Goal: Communication & Community: Participate in discussion

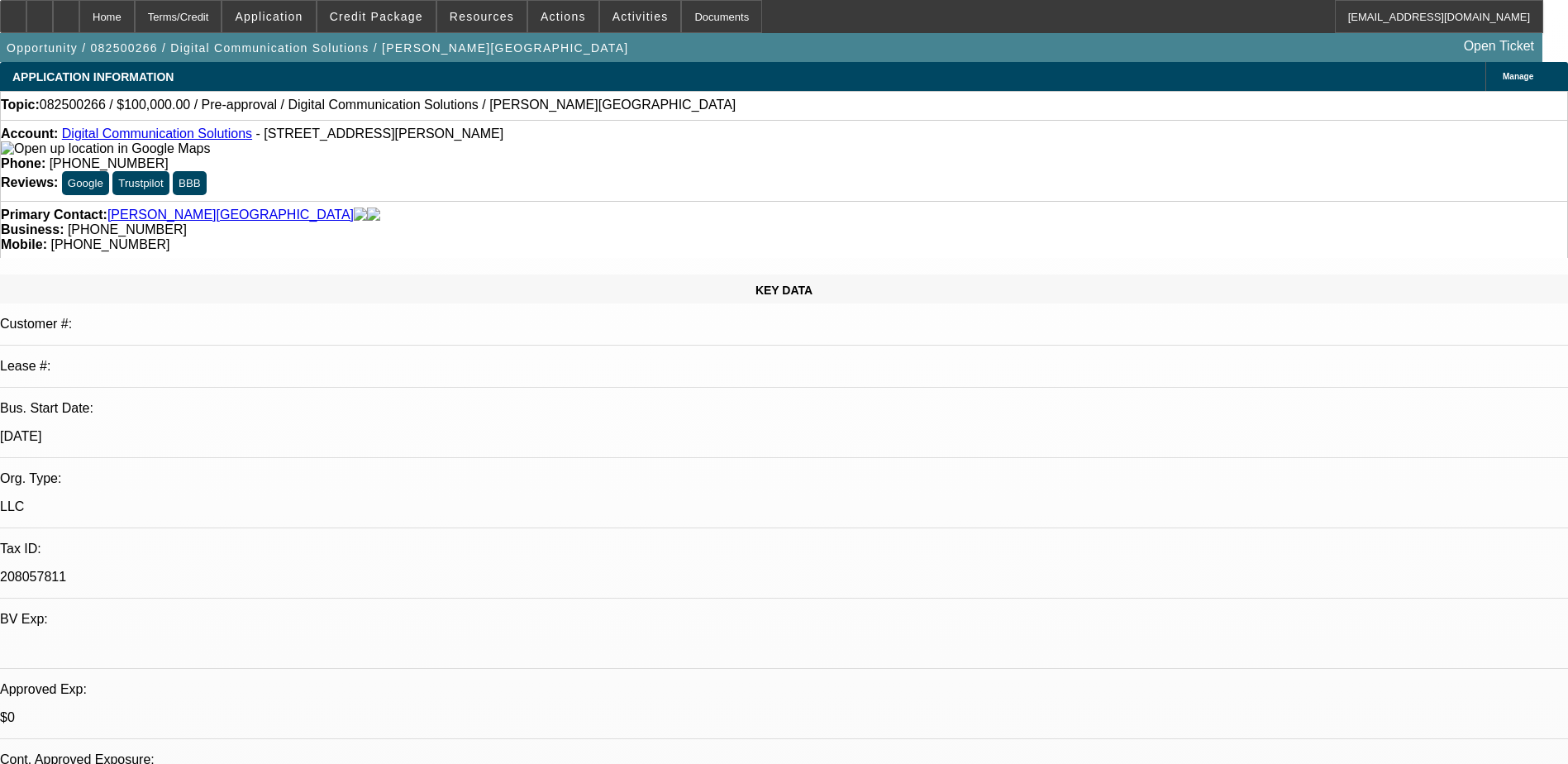
select select "0"
select select "2"
select select "0.1"
select select "4"
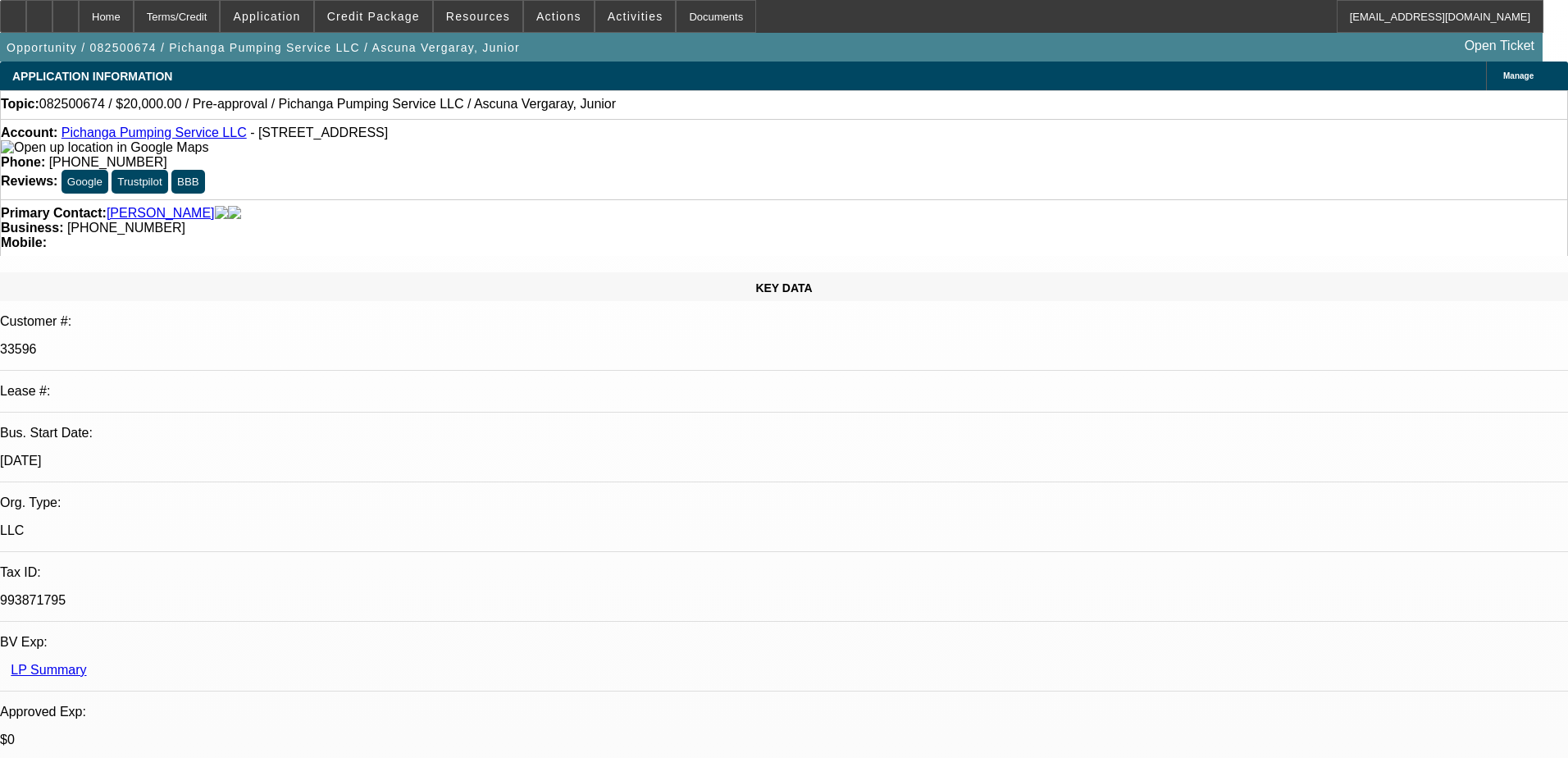
select select "0"
select select "2"
select select "0.1"
select select "4"
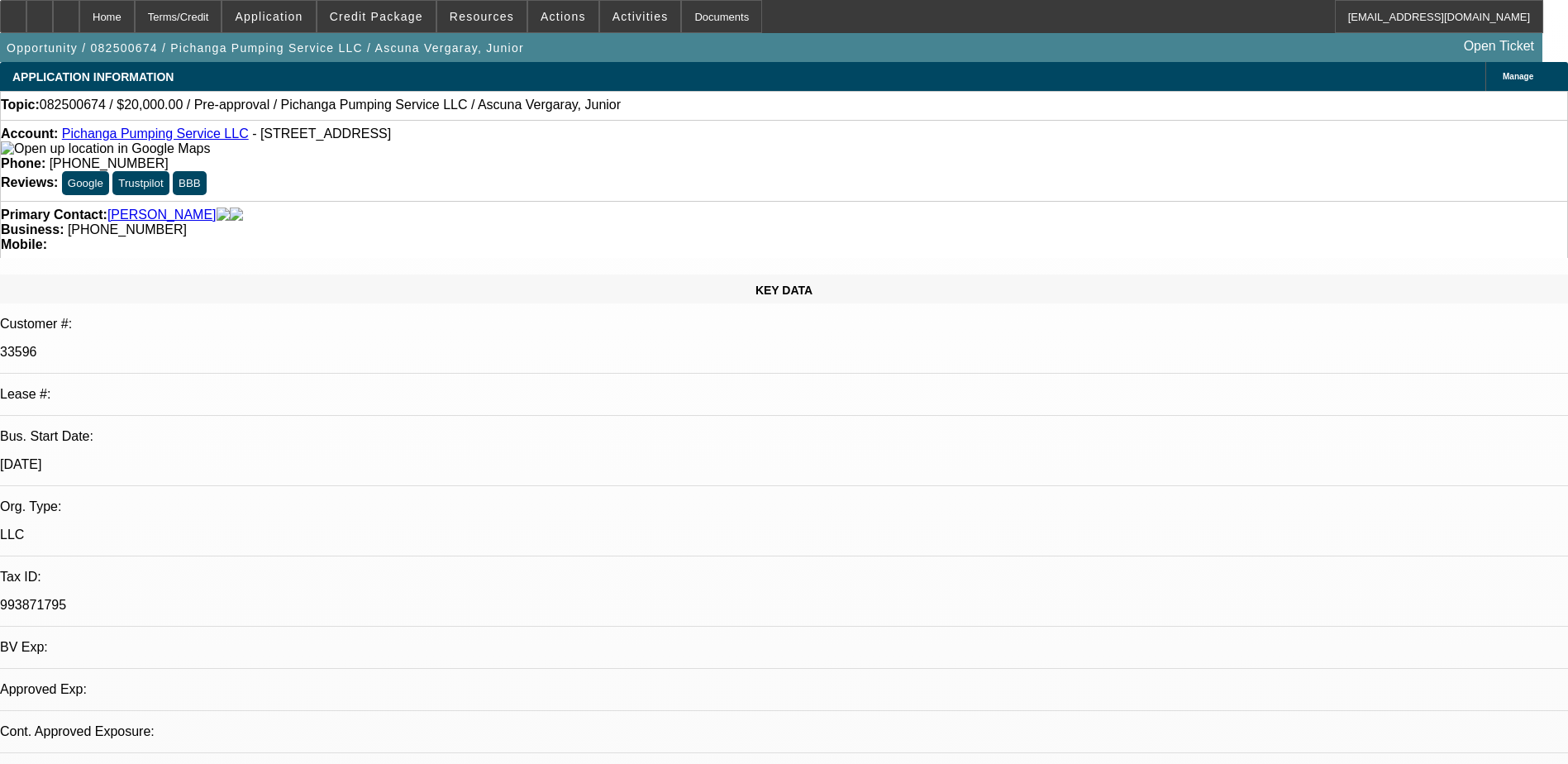
select select "0"
select select "2"
select select "0.1"
select select "4"
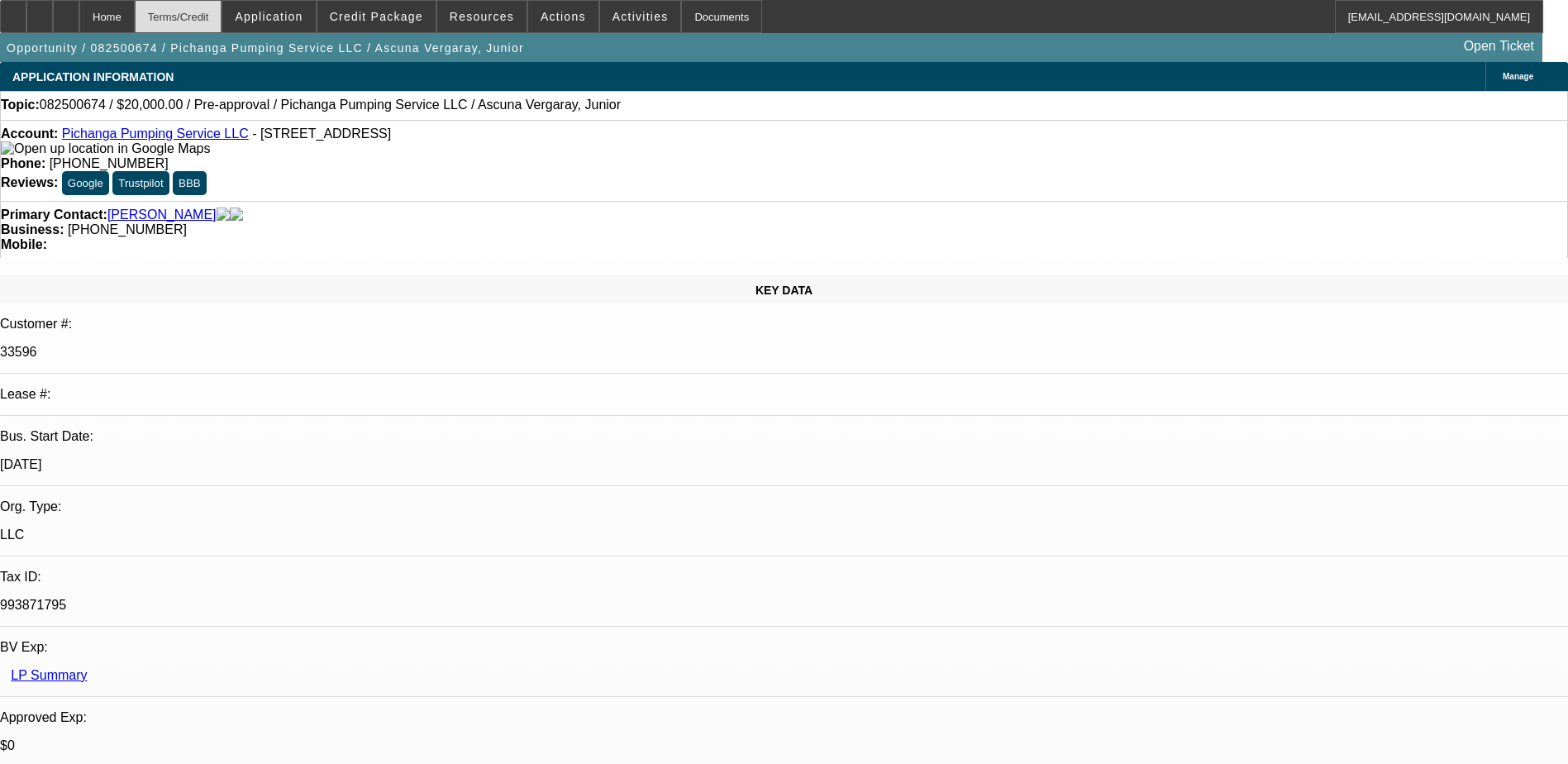
click at [222, 12] on div "Terms/Credit" at bounding box center [179, 17] width 88 height 33
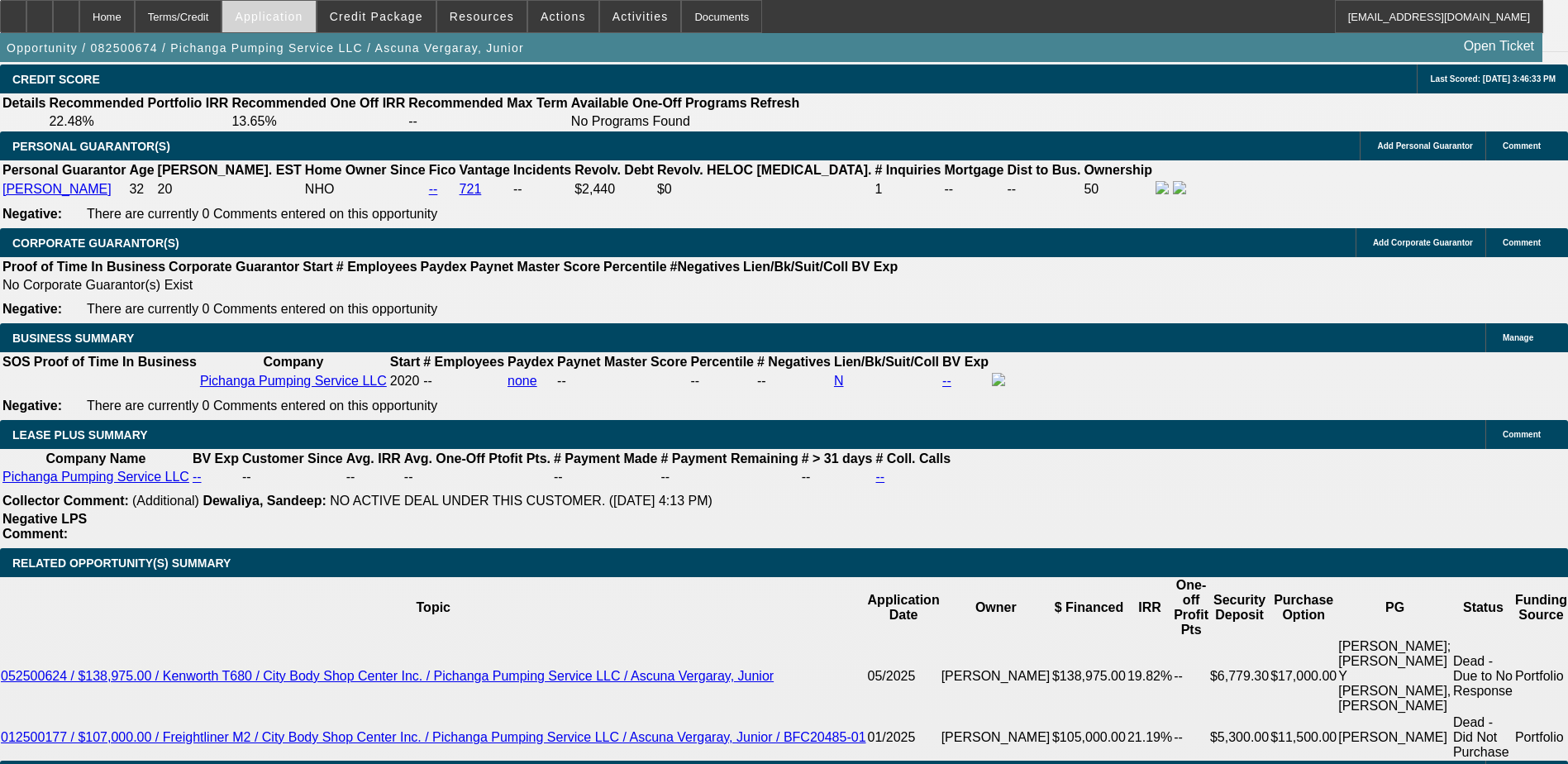
click at [302, 6] on span at bounding box center [269, 17] width 93 height 40
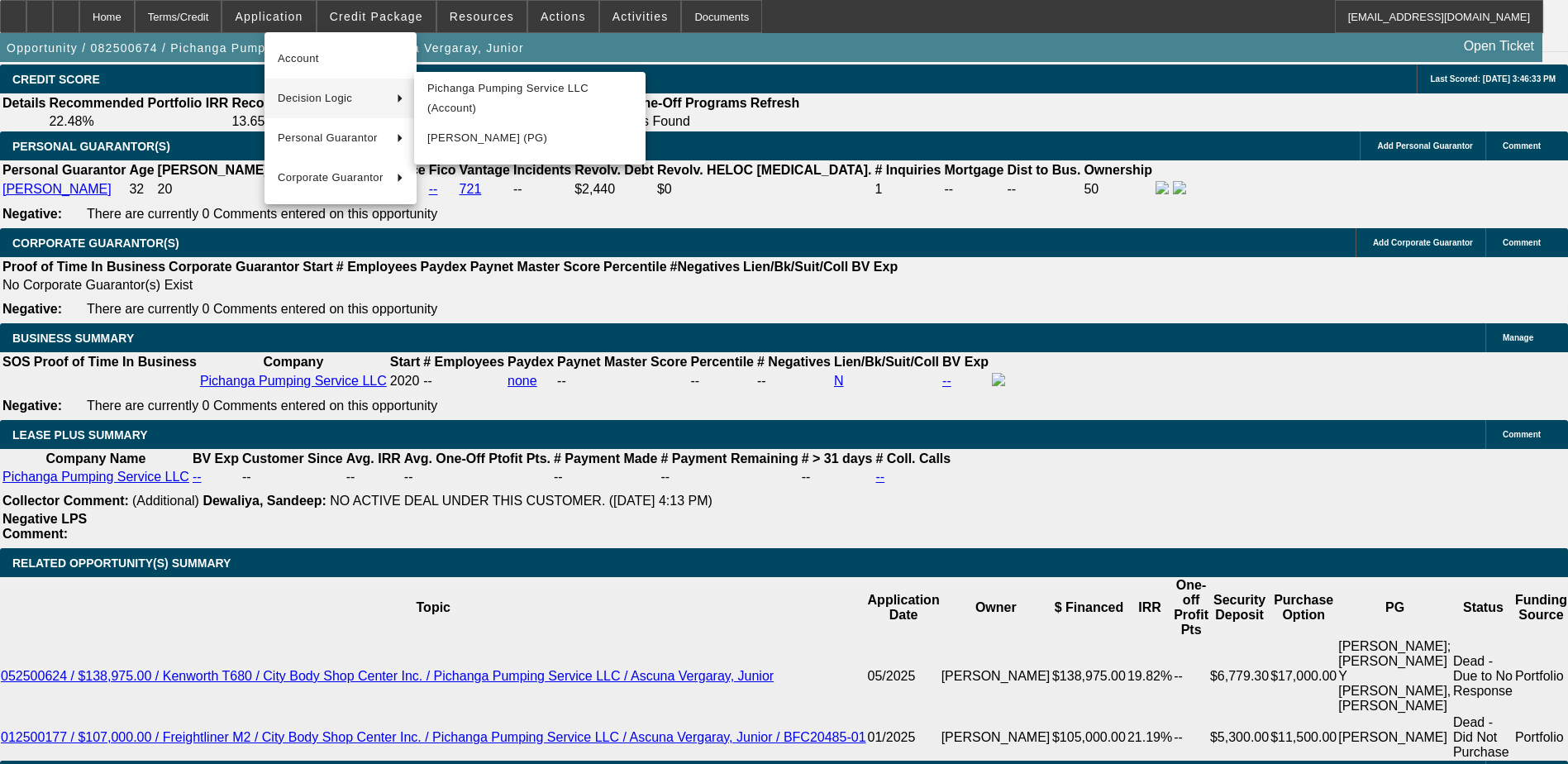
click at [380, 101] on span "Decision Logic" at bounding box center [331, 98] width 106 height 20
click at [531, 98] on span "Pichanga Pumping Service LLC (Account)" at bounding box center [530, 98] width 205 height 40
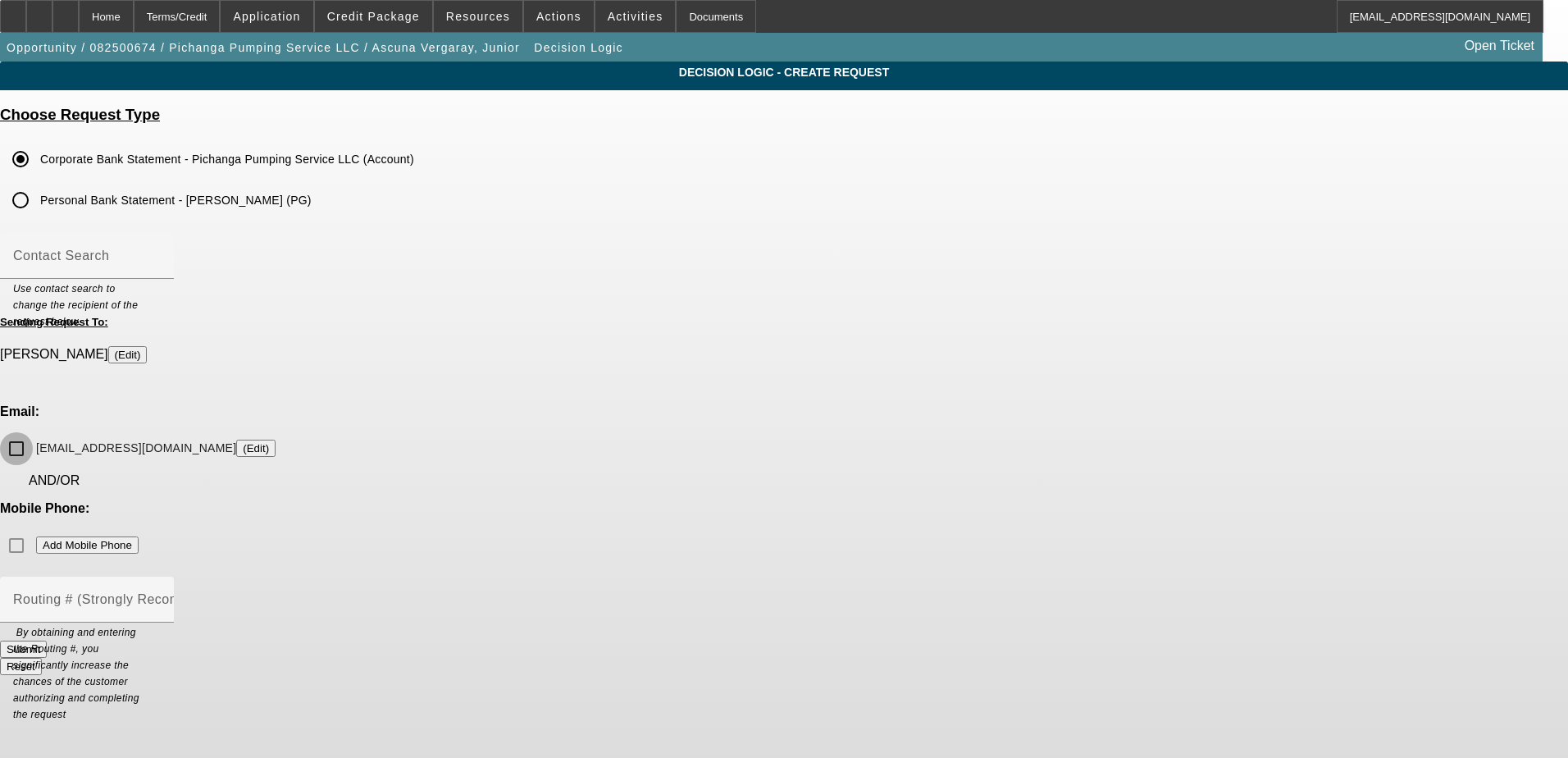
click at [33, 432] on input "juniorascuna@gmail.com (Edit)" at bounding box center [16, 449] width 33 height 33
click at [895, 501] on div "Mobile Phone: Add Mobile Phone" at bounding box center [784, 532] width 1568 height 61
click at [891, 501] on div "Mobile Phone: Add Mobile Phone" at bounding box center [784, 532] width 1568 height 61
click at [47, 641] on button "Submit" at bounding box center [23, 649] width 47 height 17
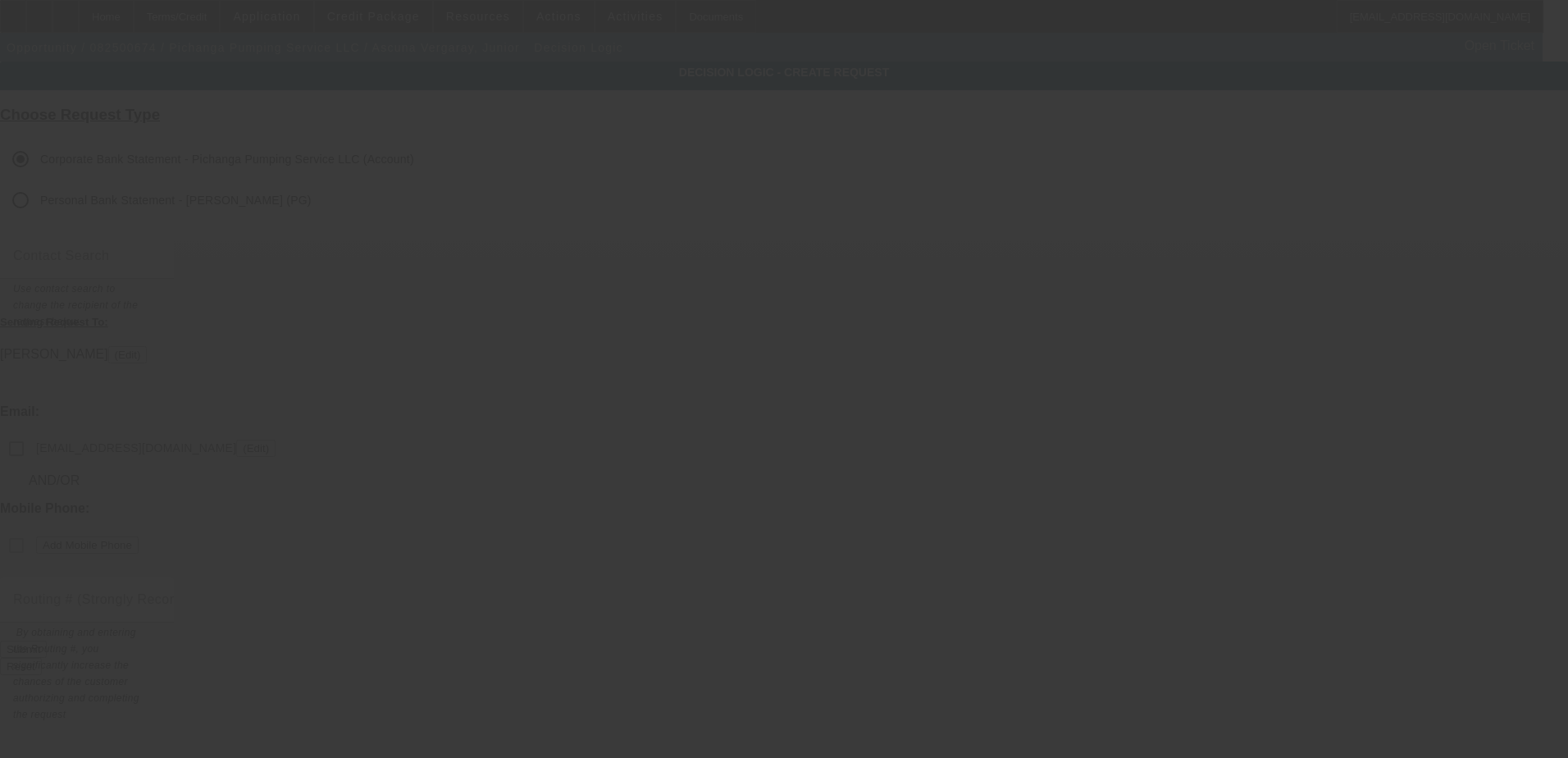
checkbox input "false"
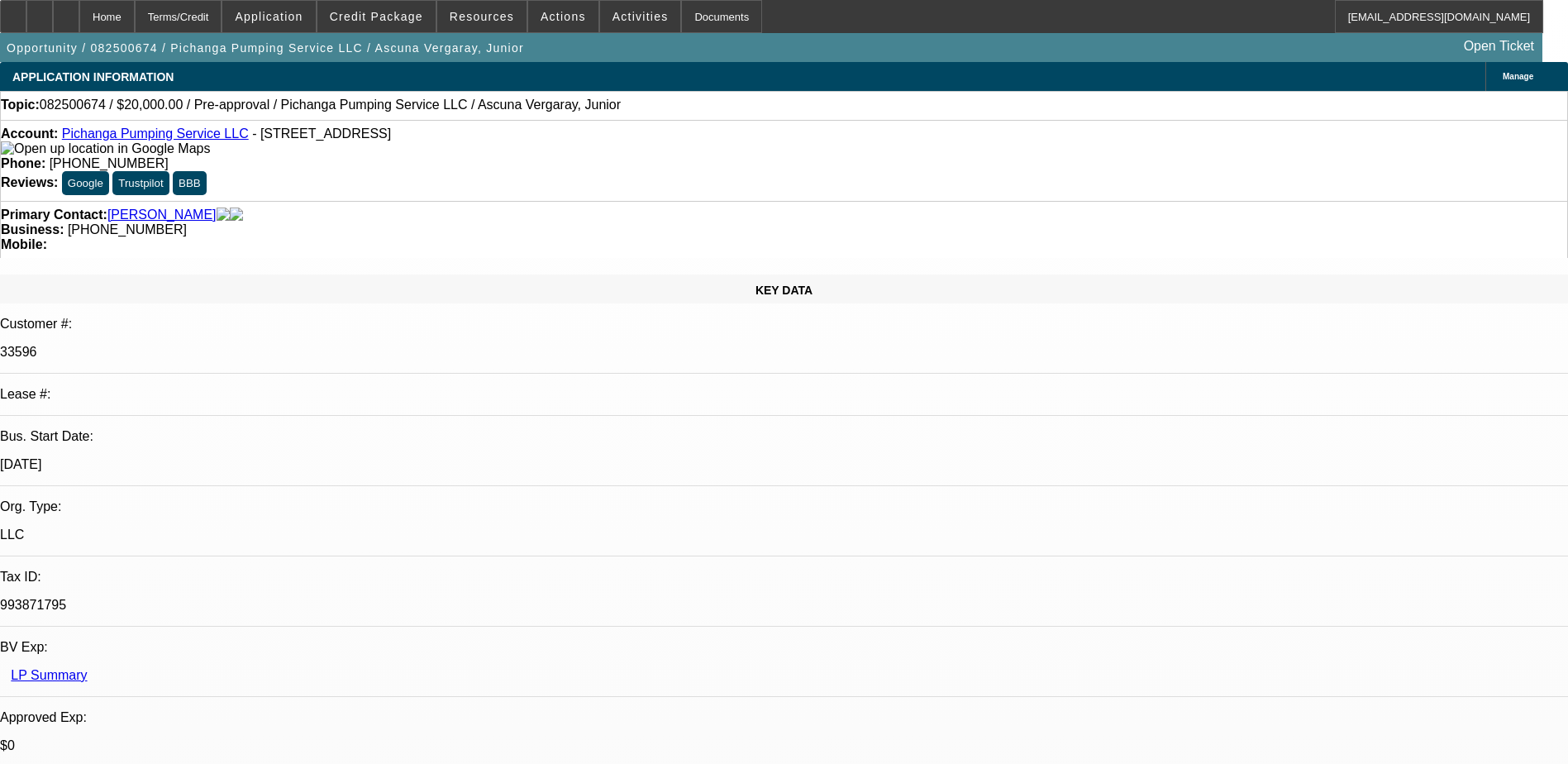
select select "0"
select select "2"
select select "0.1"
select select "4"
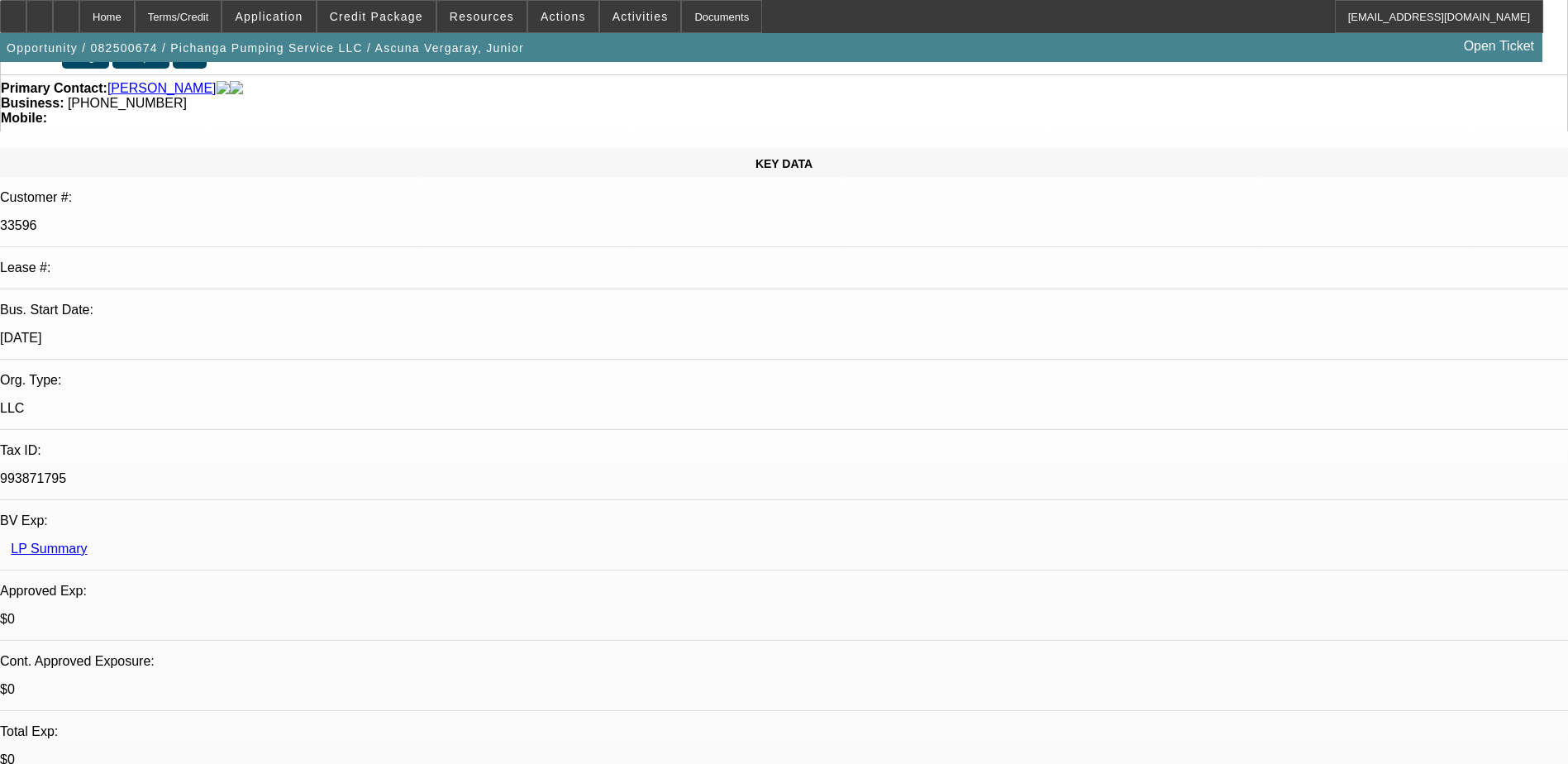
scroll to position [165, 0]
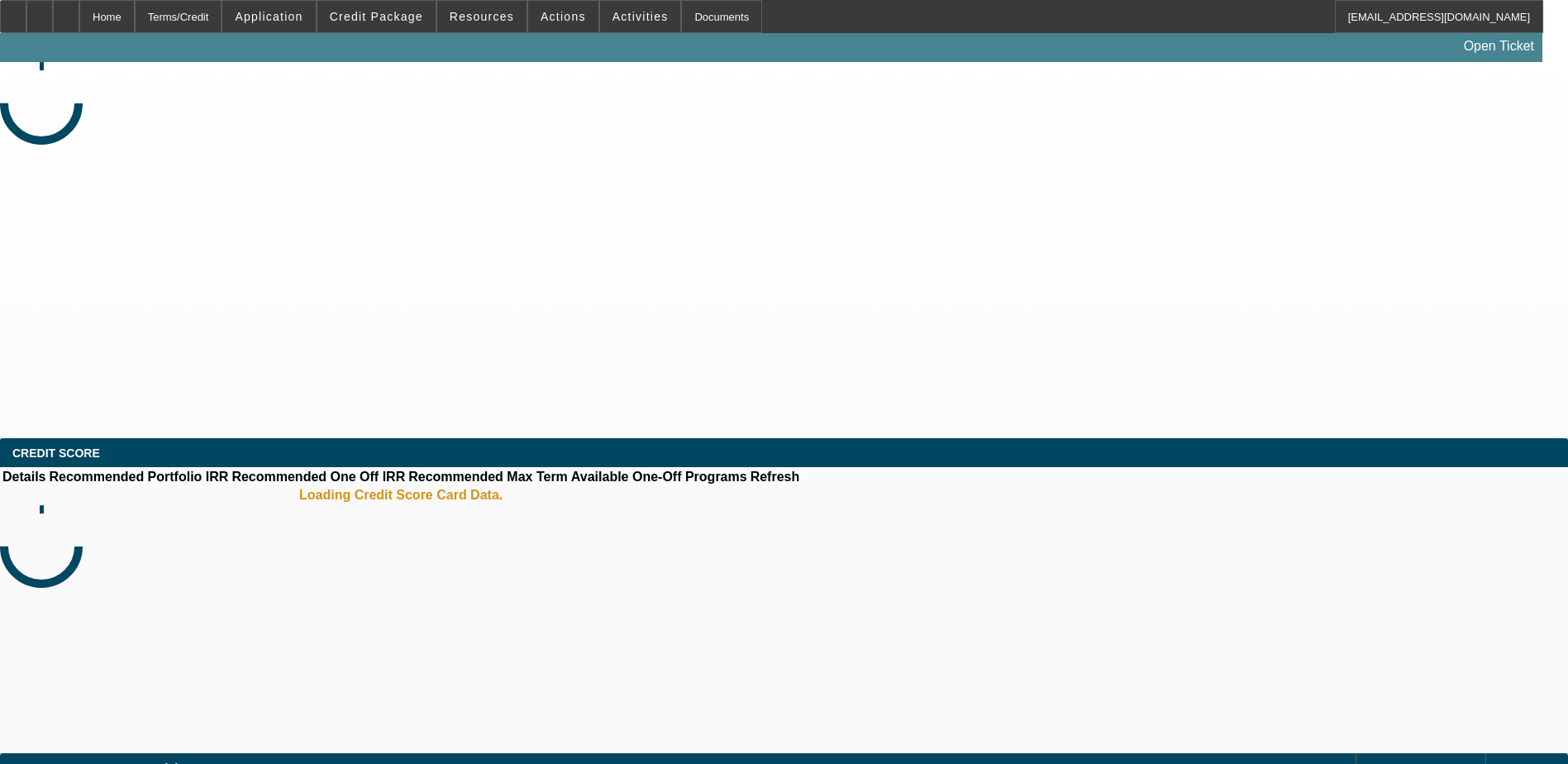
select select "0"
select select "2"
select select "0.1"
select select "4"
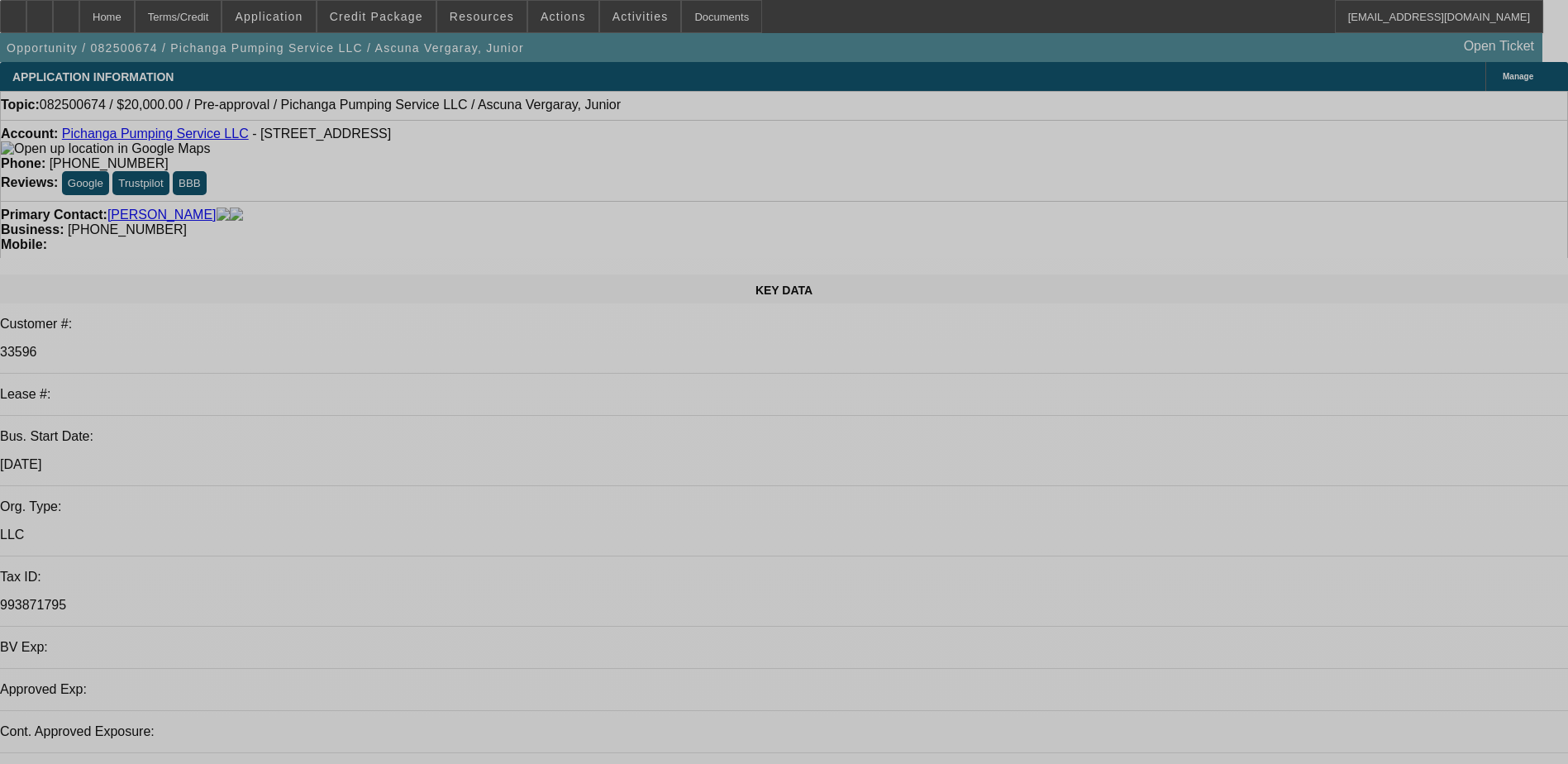
select select "0"
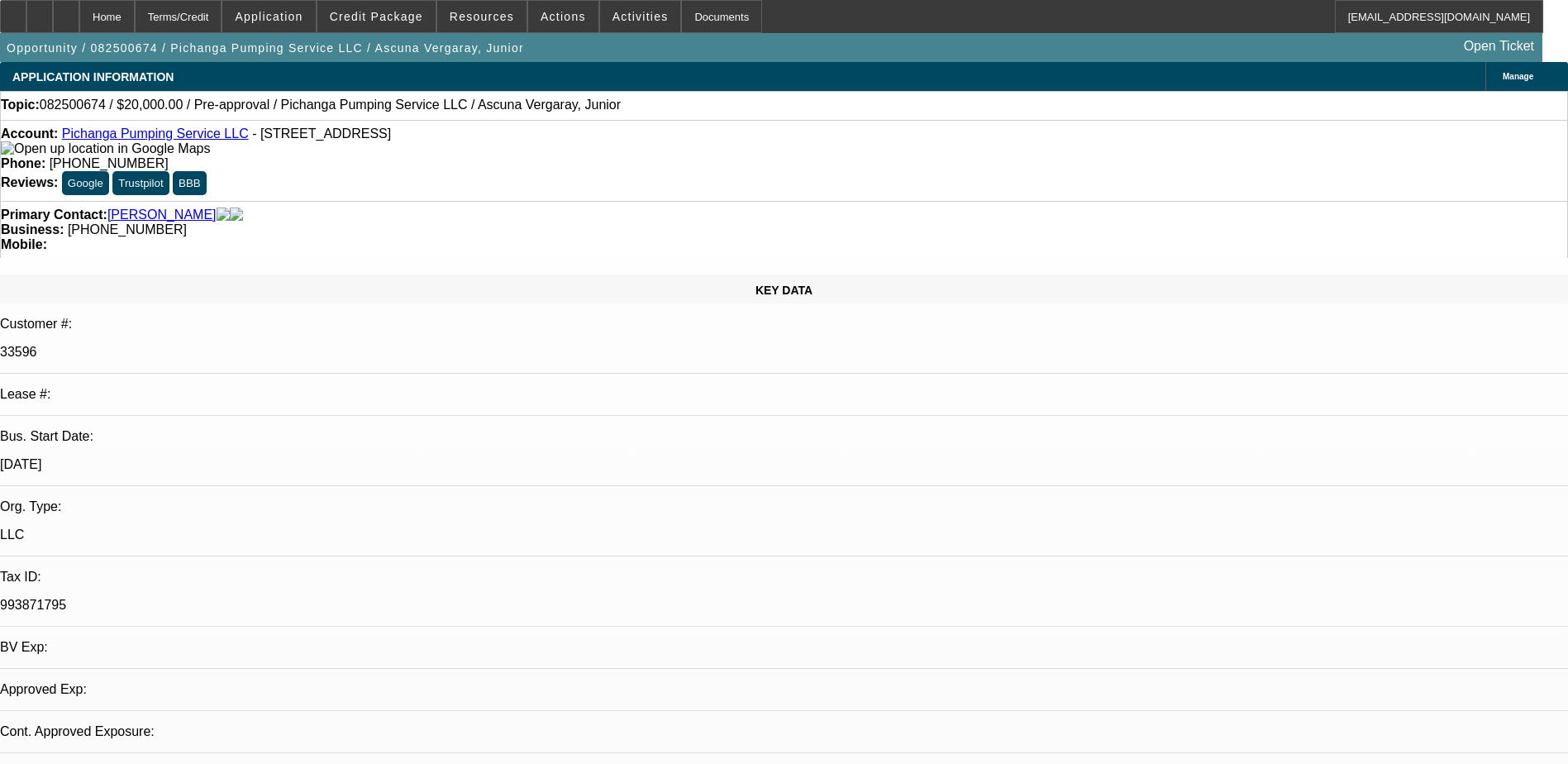
select select "2"
select select "0.1"
select select "1"
select select "2"
select select "4"
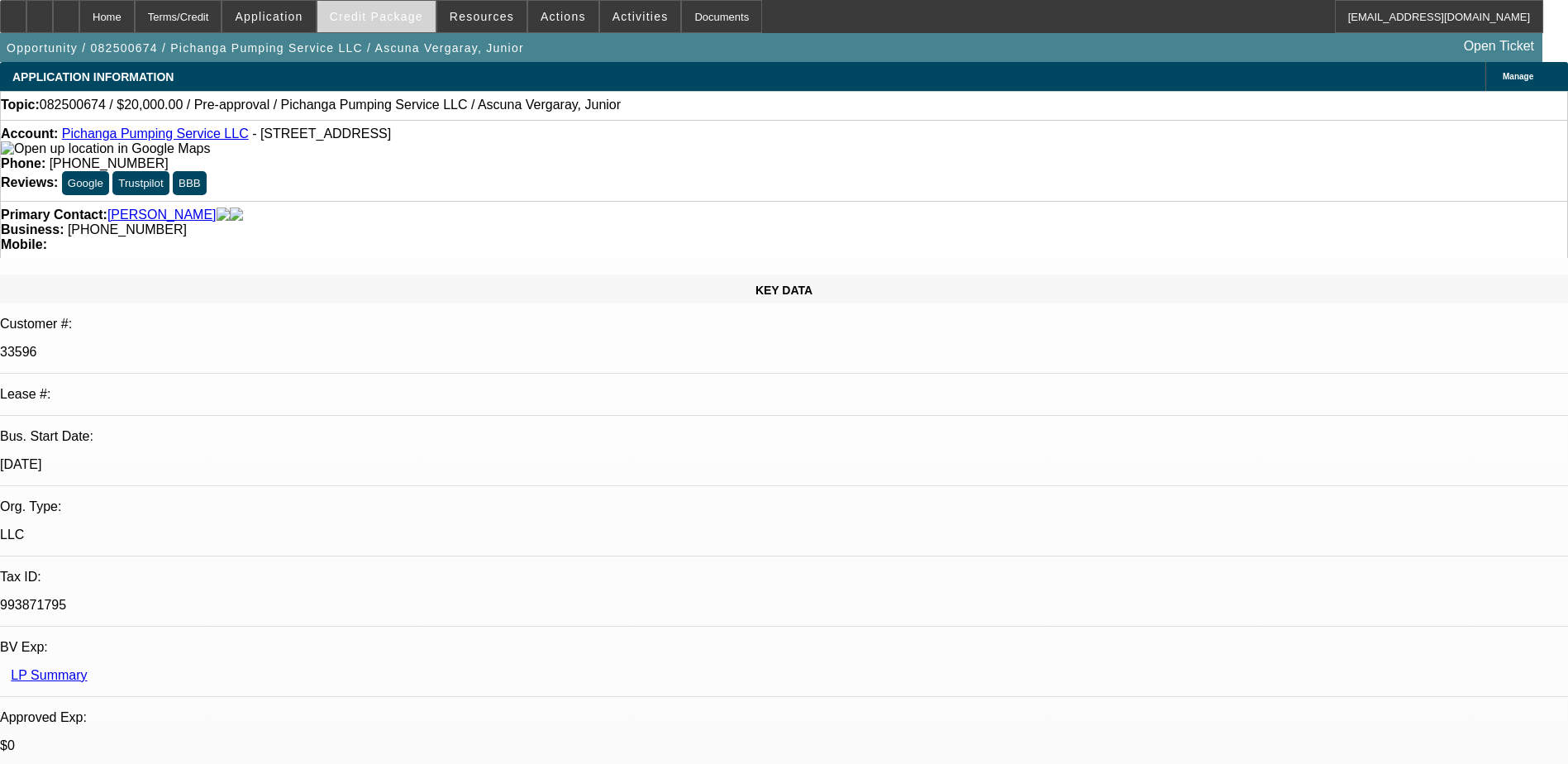
click at [392, 16] on span "Credit Package" at bounding box center [376, 17] width 93 height 13
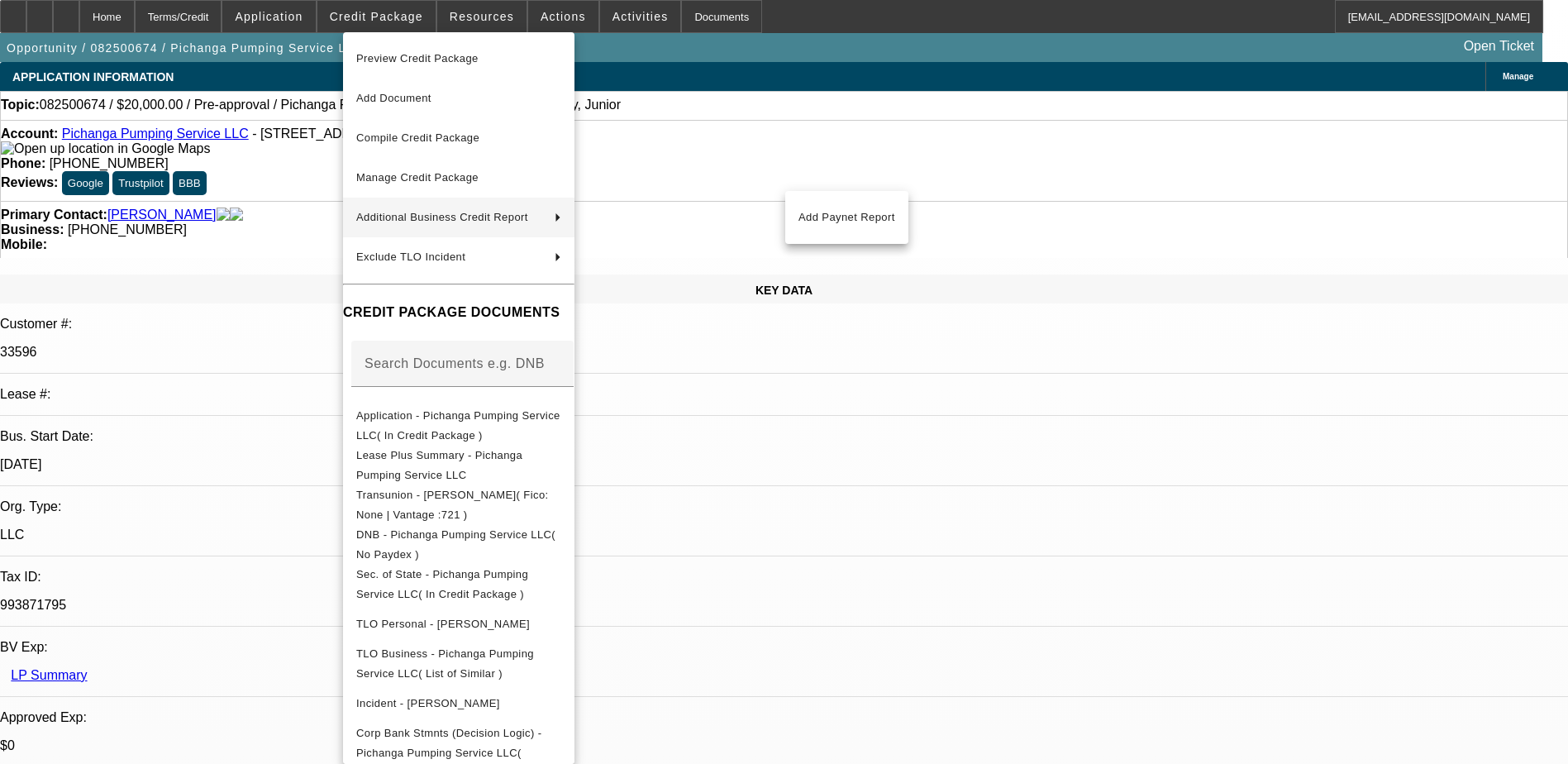
click at [885, 107] on div at bounding box center [784, 382] width 1568 height 764
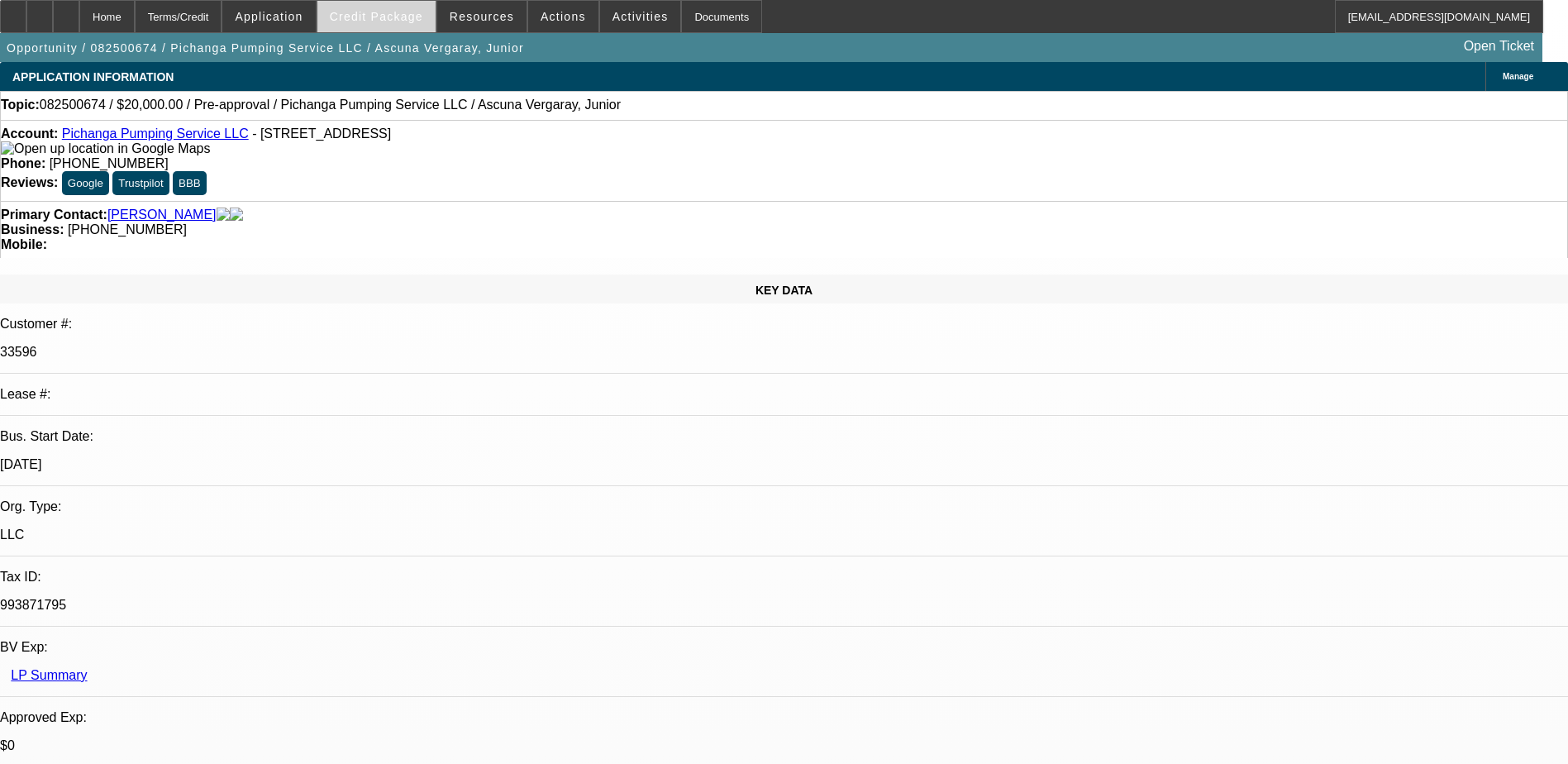
click at [382, 16] on span "Credit Package" at bounding box center [376, 17] width 93 height 13
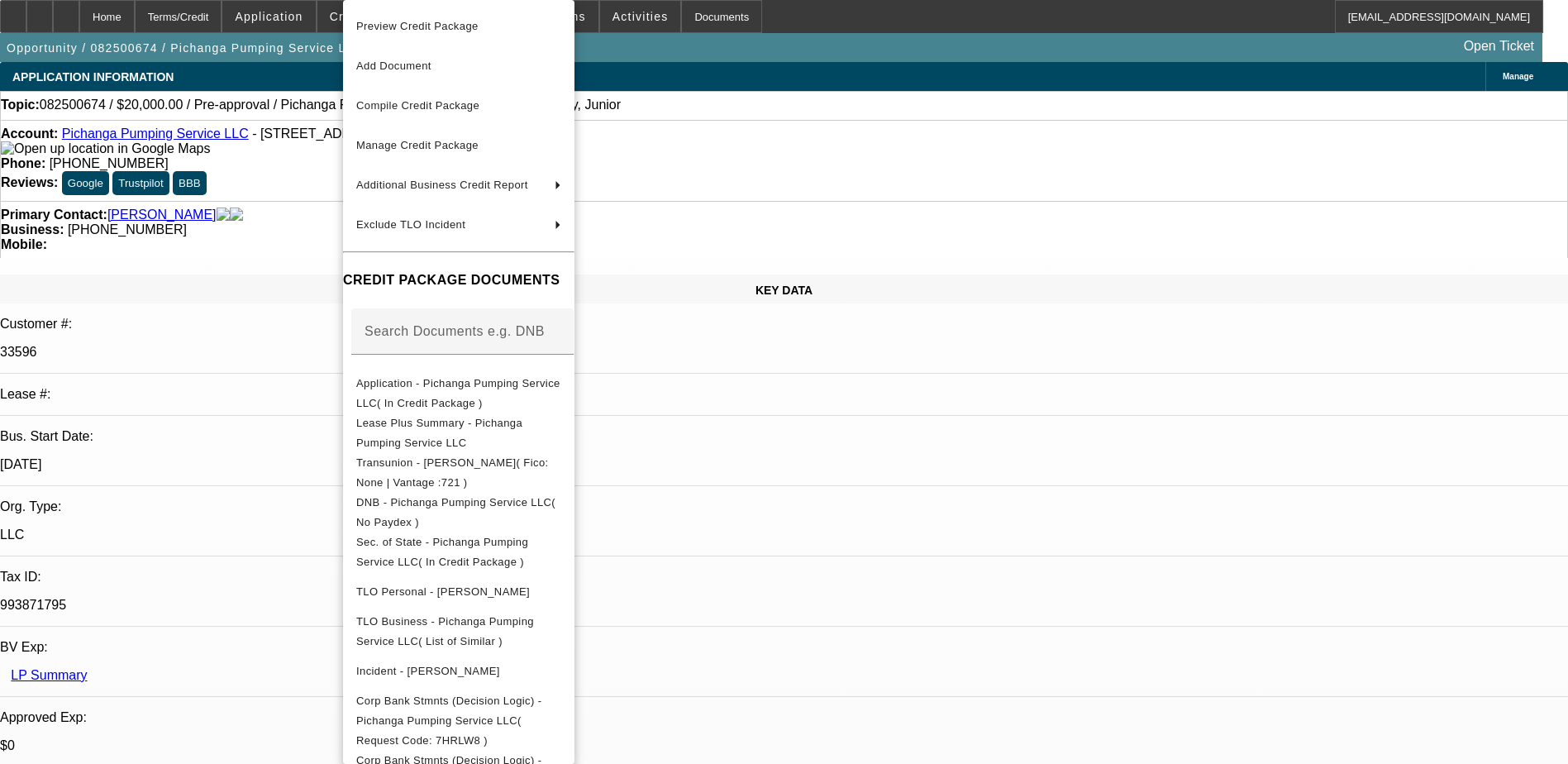
click at [328, 185] on div at bounding box center [784, 382] width 1568 height 764
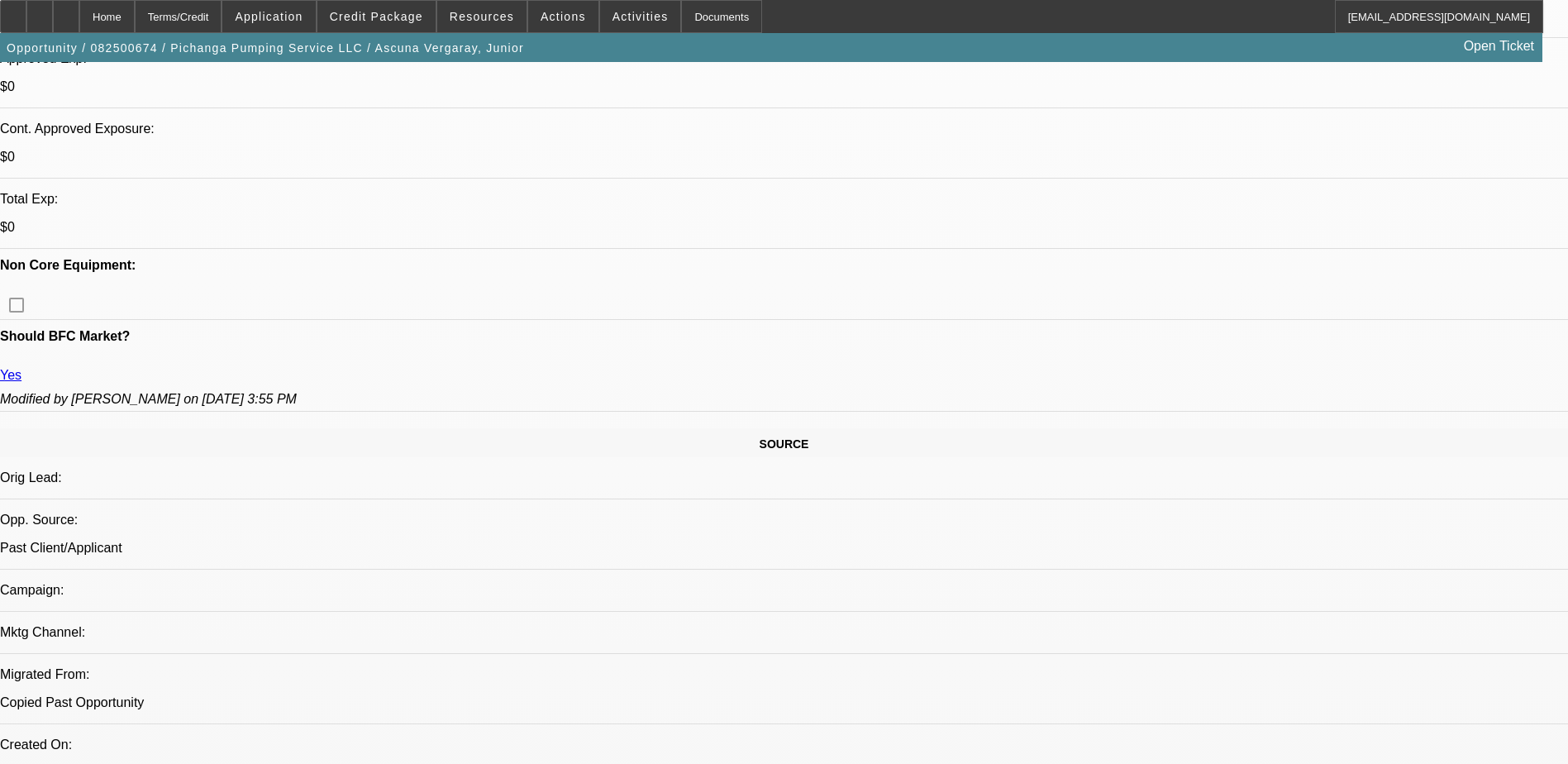
scroll to position [496, 0]
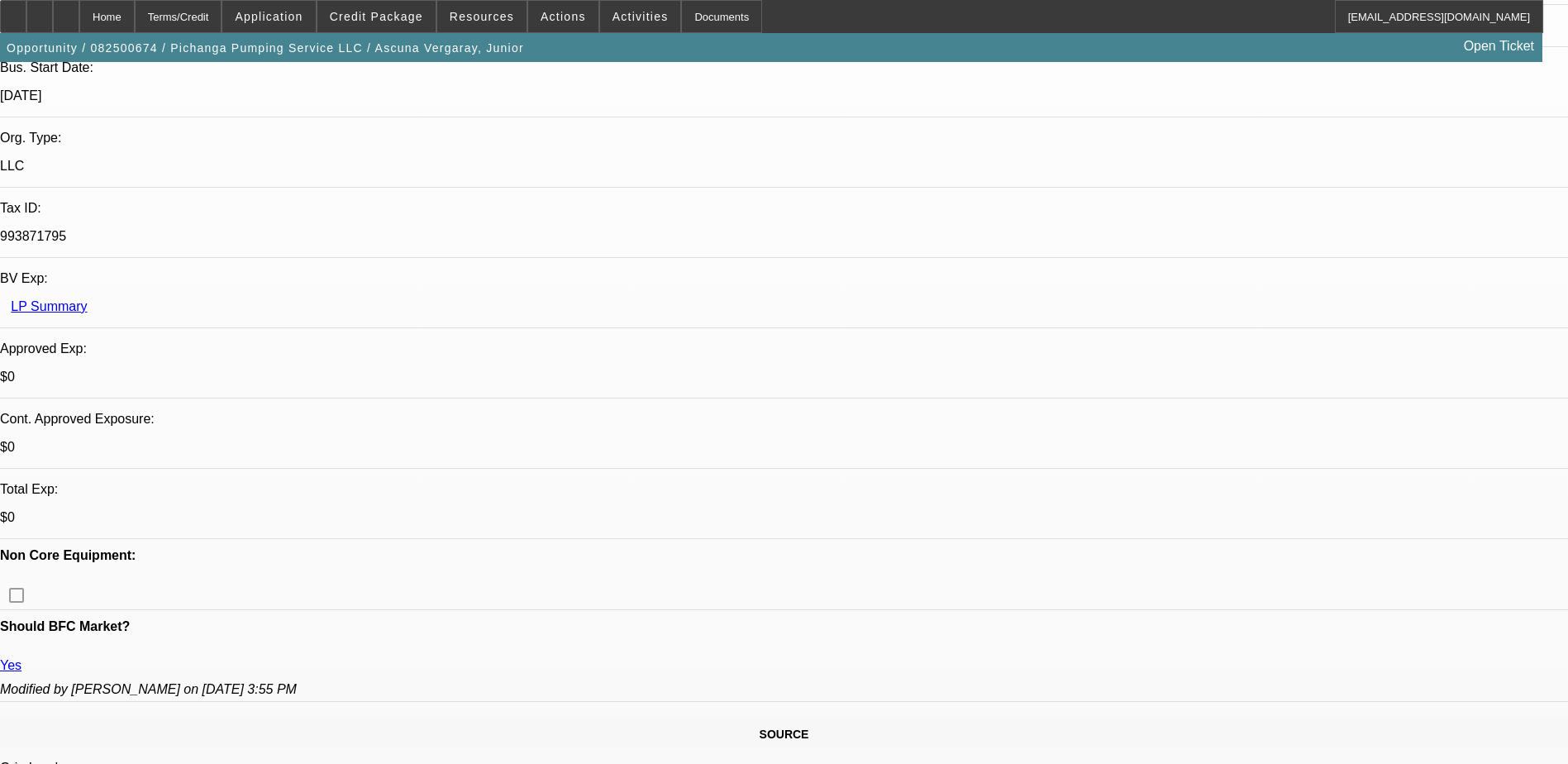
scroll to position [0, 0]
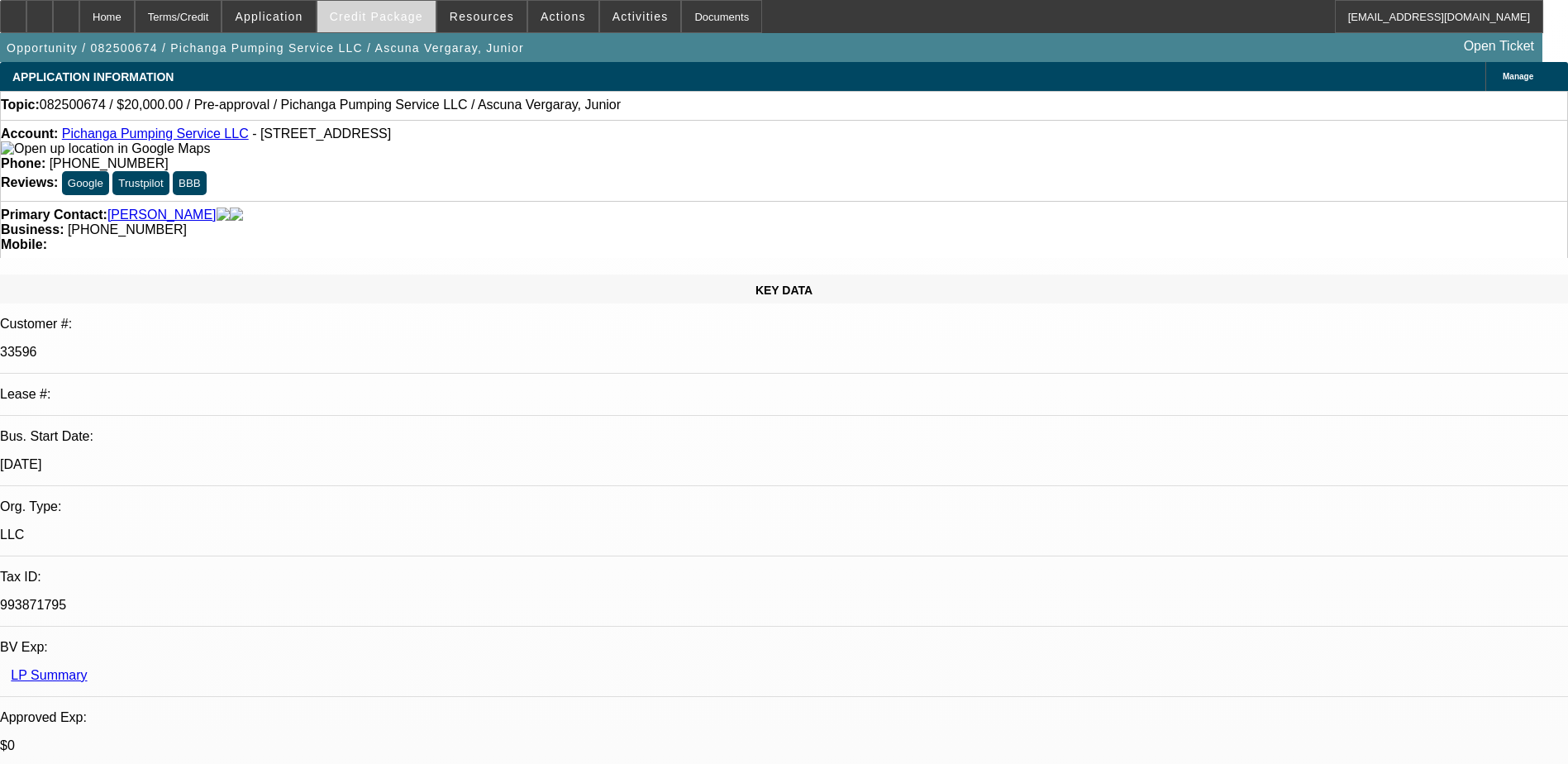
click at [377, 13] on span "Credit Package" at bounding box center [376, 17] width 93 height 13
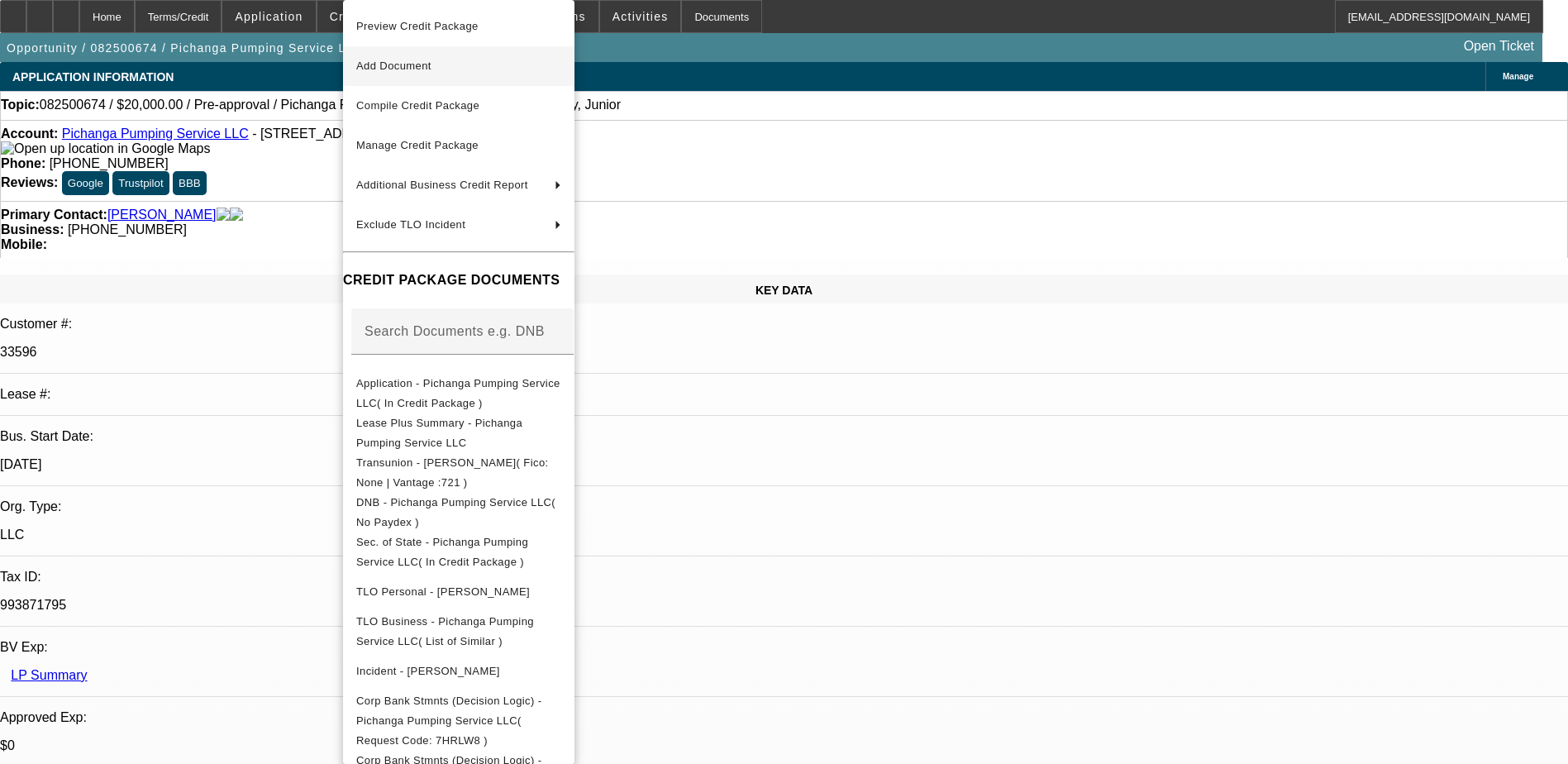
click at [479, 69] on span "Add Document" at bounding box center [459, 66] width 205 height 20
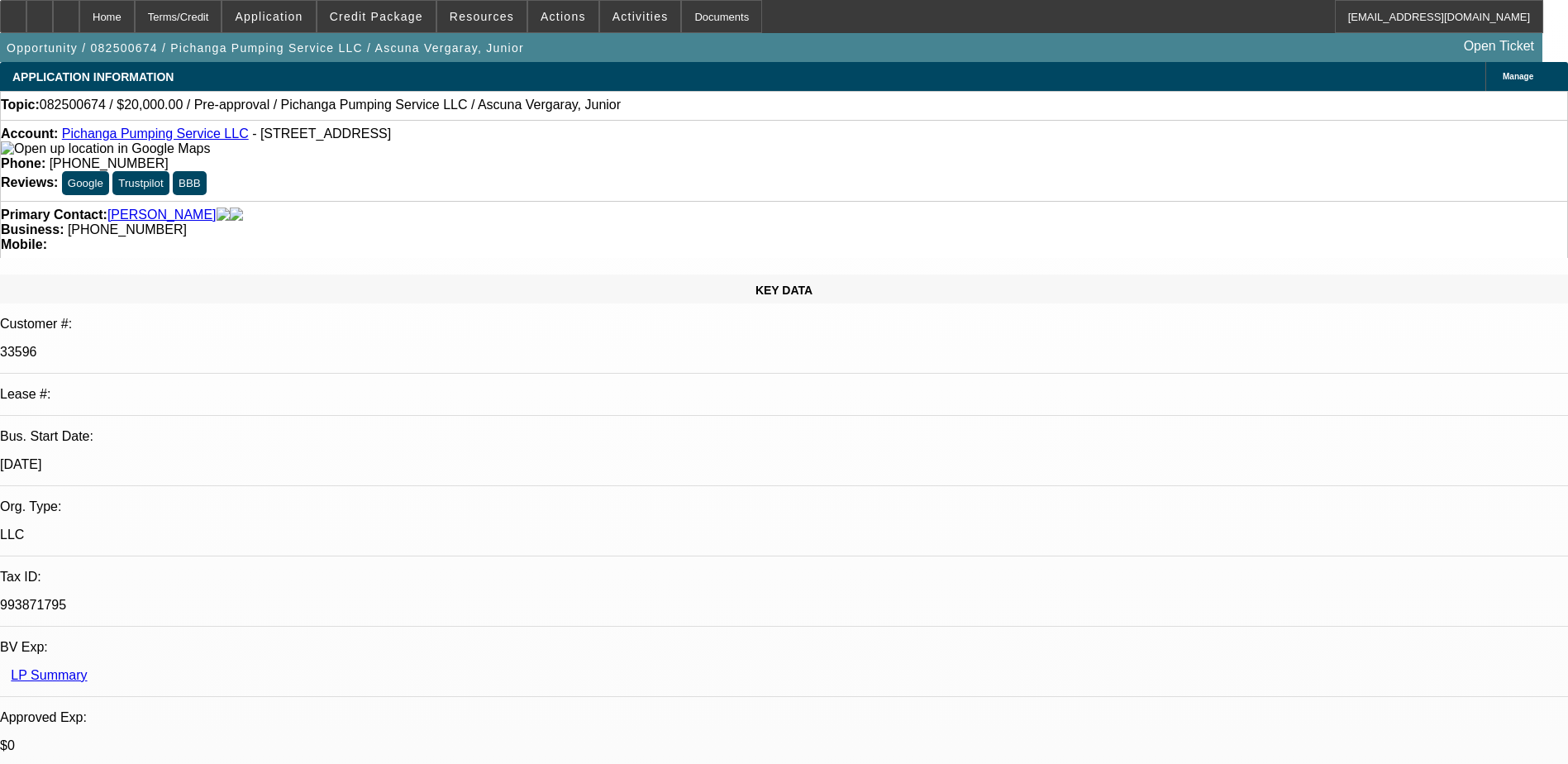
radio input "true"
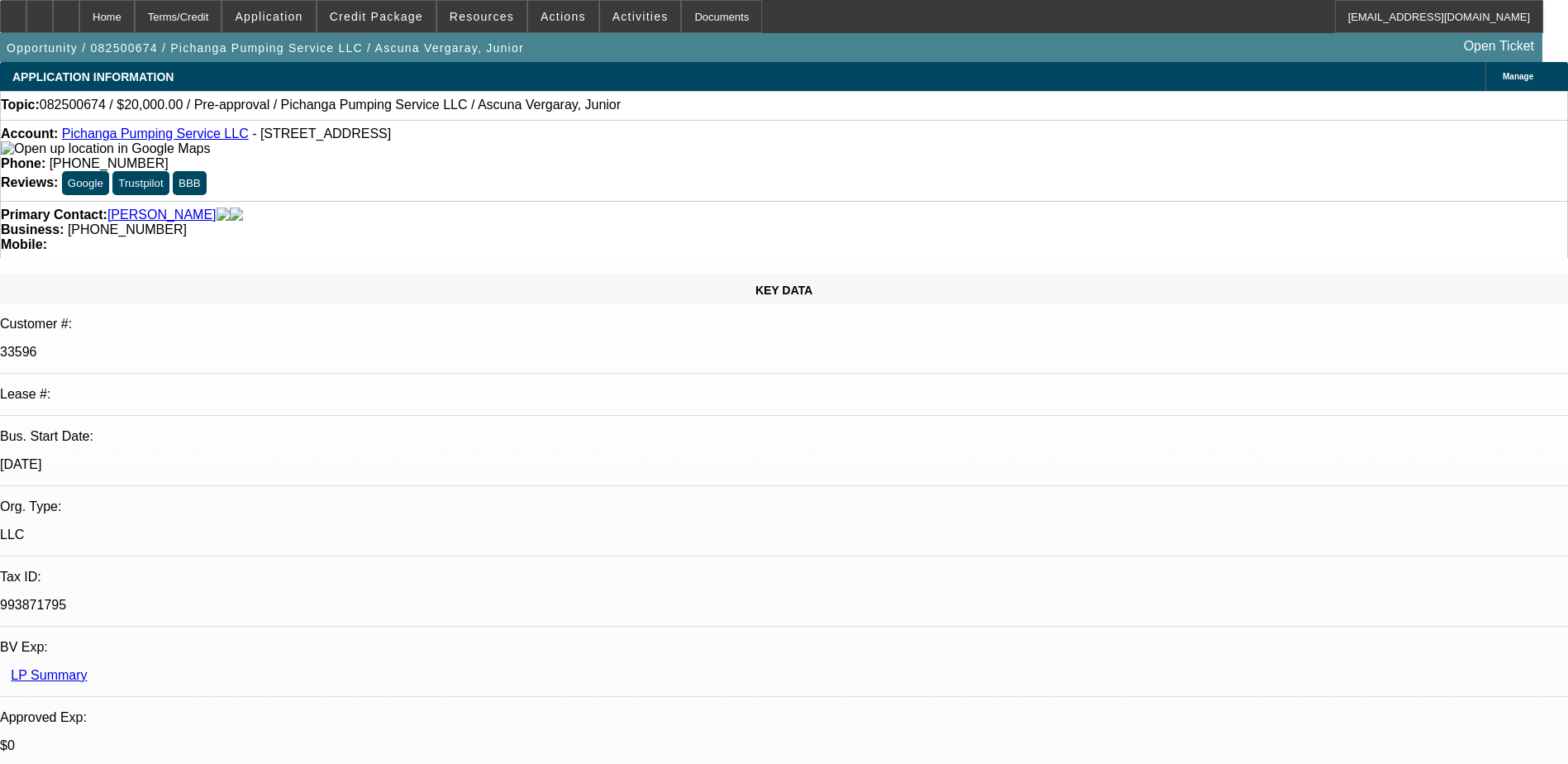
type textarea "G"
type textarea "Talked to JR, he sent in the banks and the equipment quote."
radio input "true"
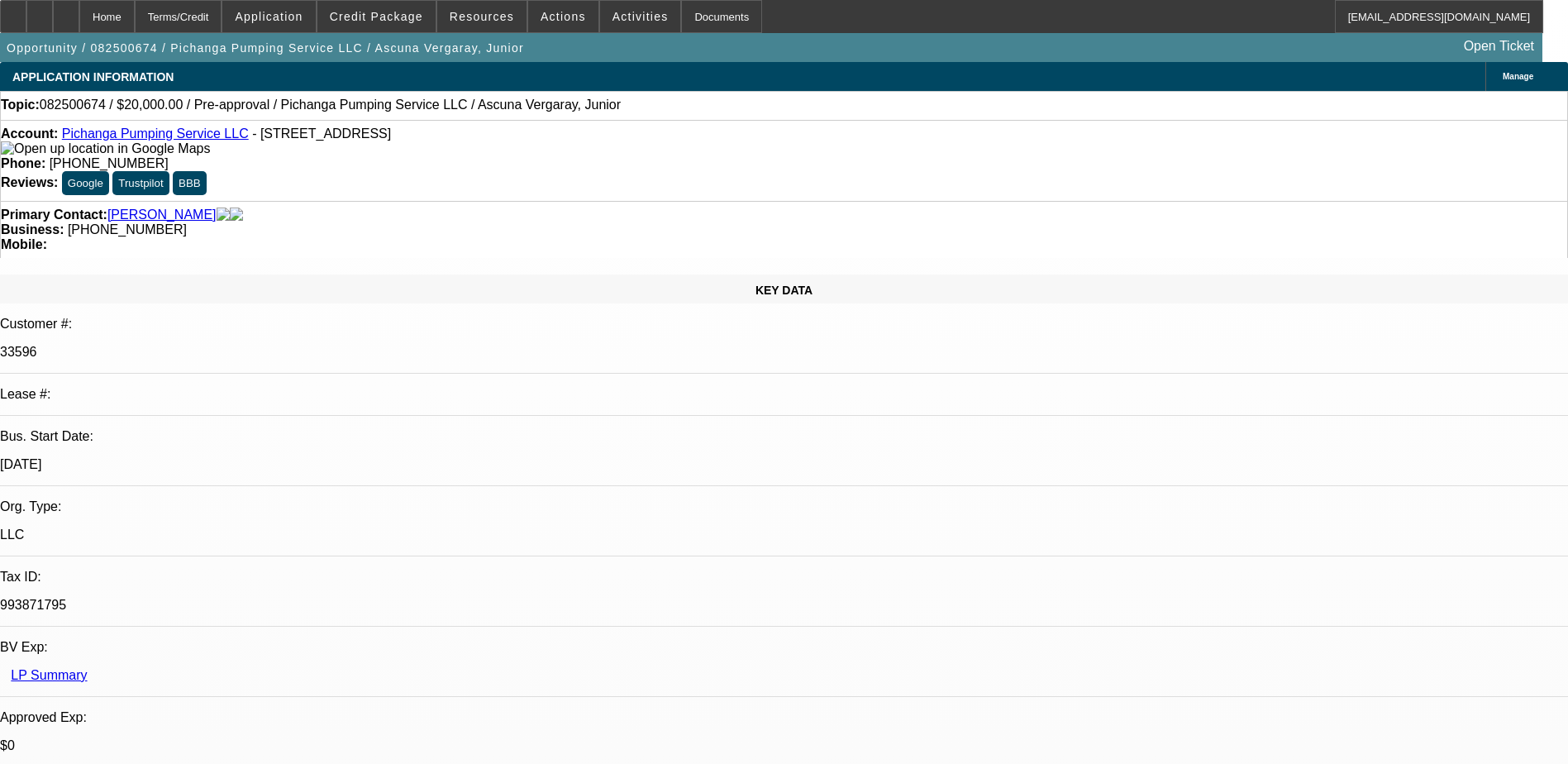
drag, startPoint x: 1242, startPoint y: 301, endPoint x: 1183, endPoint y: 259, distance: 72.4
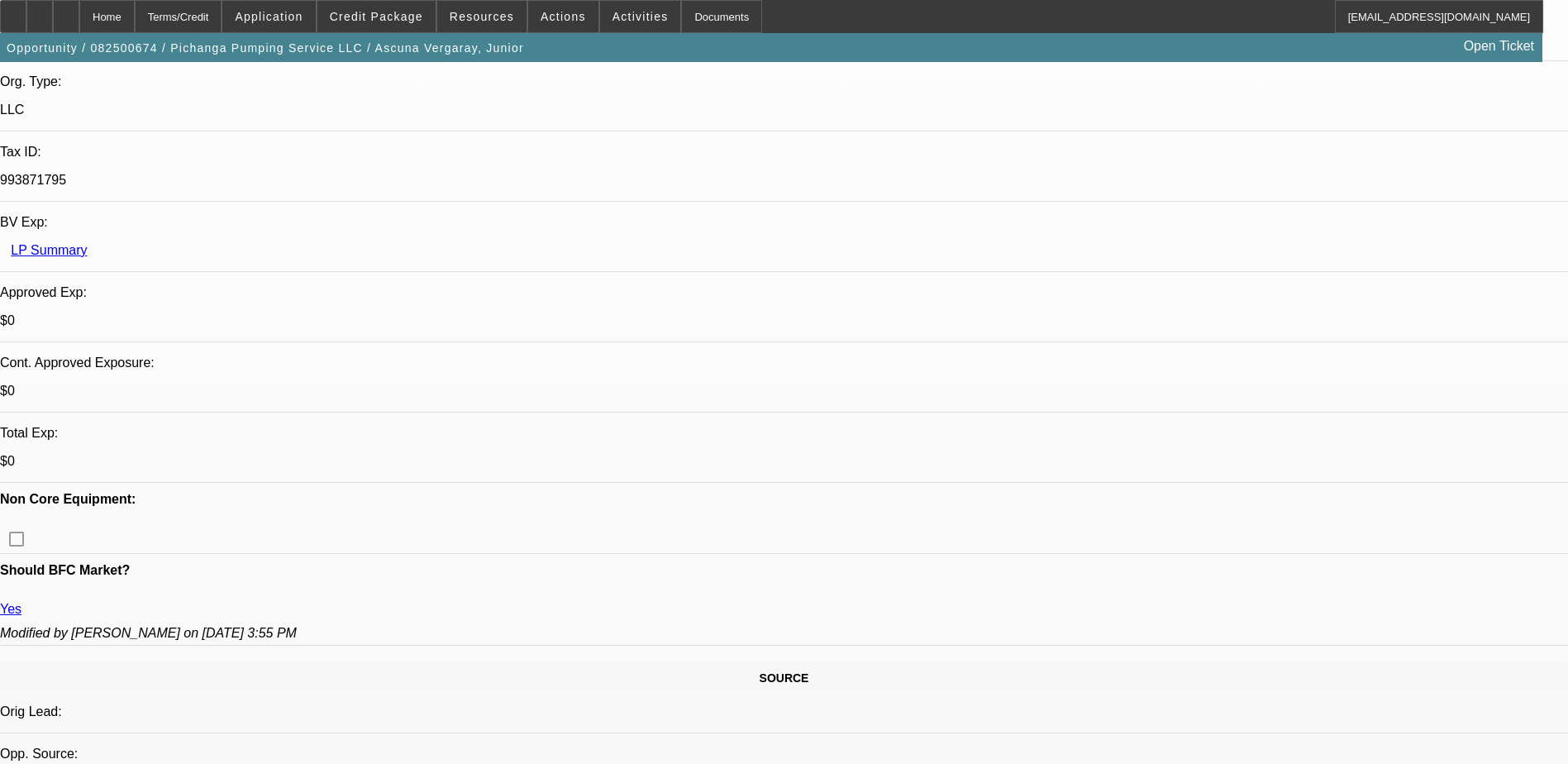
scroll to position [413, 0]
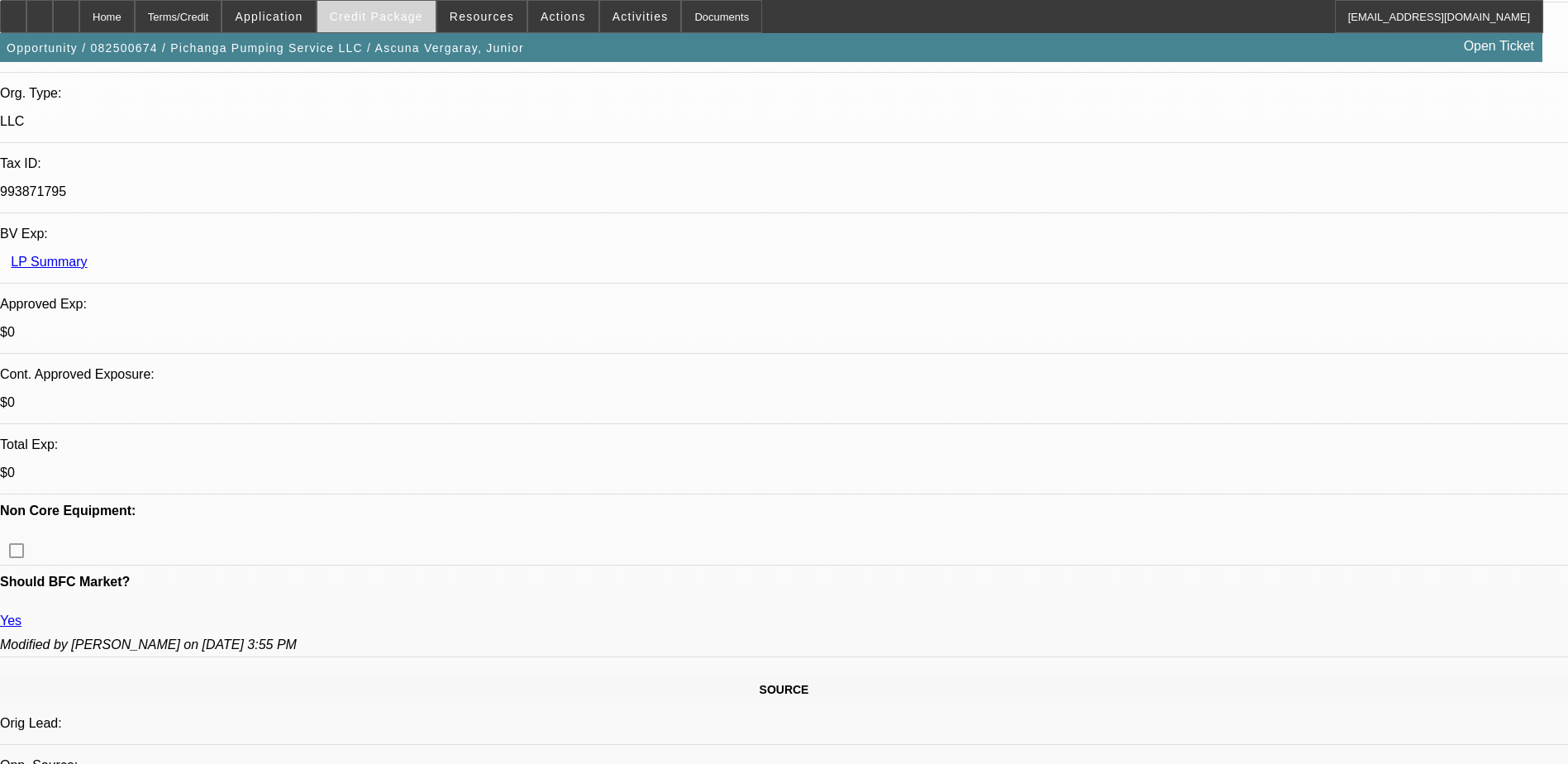
click at [393, 9] on span at bounding box center [376, 17] width 118 height 40
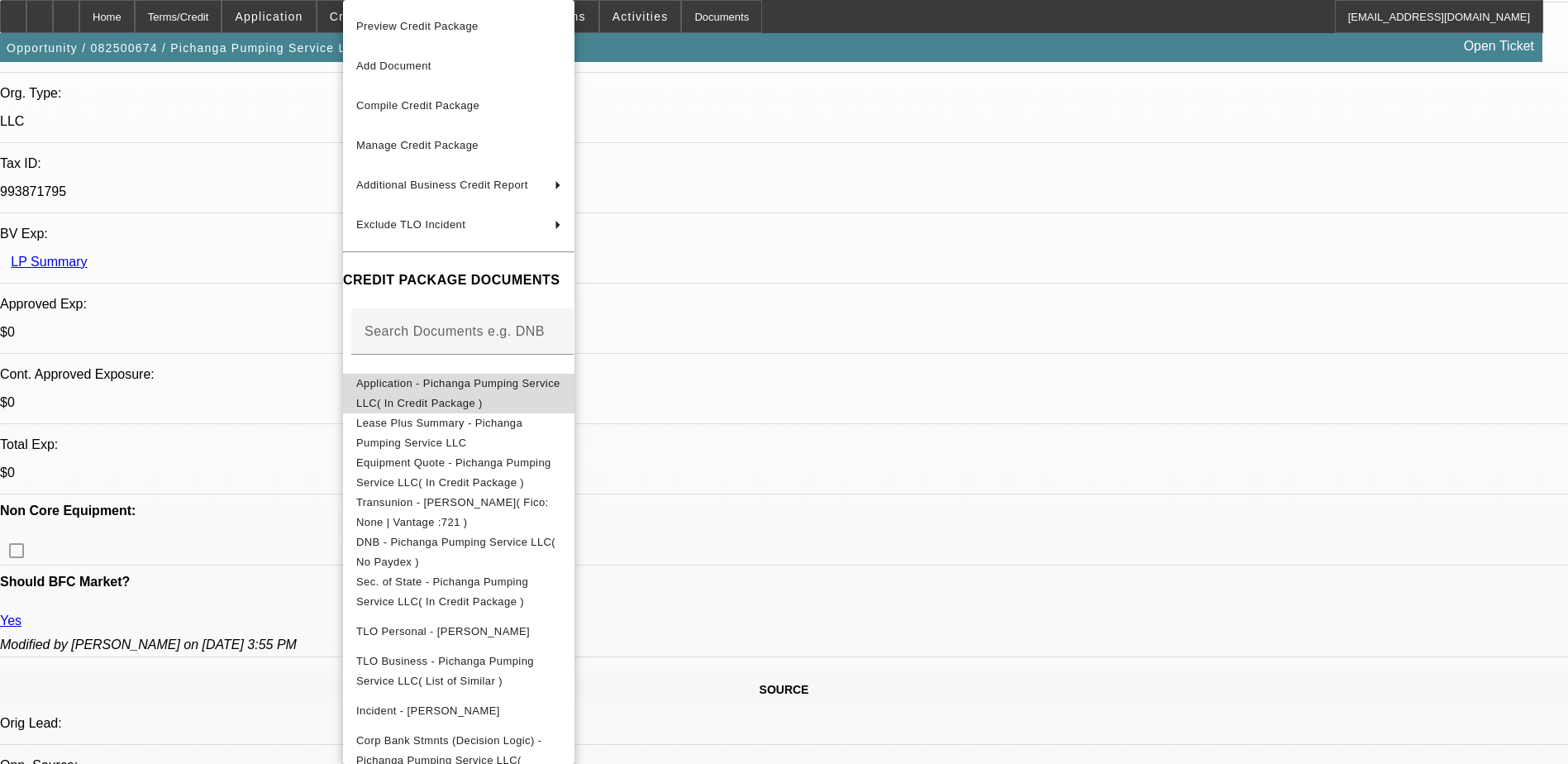
click at [447, 377] on button "Application - Pichanga Pumping Service LLC( In Credit Package )" at bounding box center [459, 394] width 231 height 40
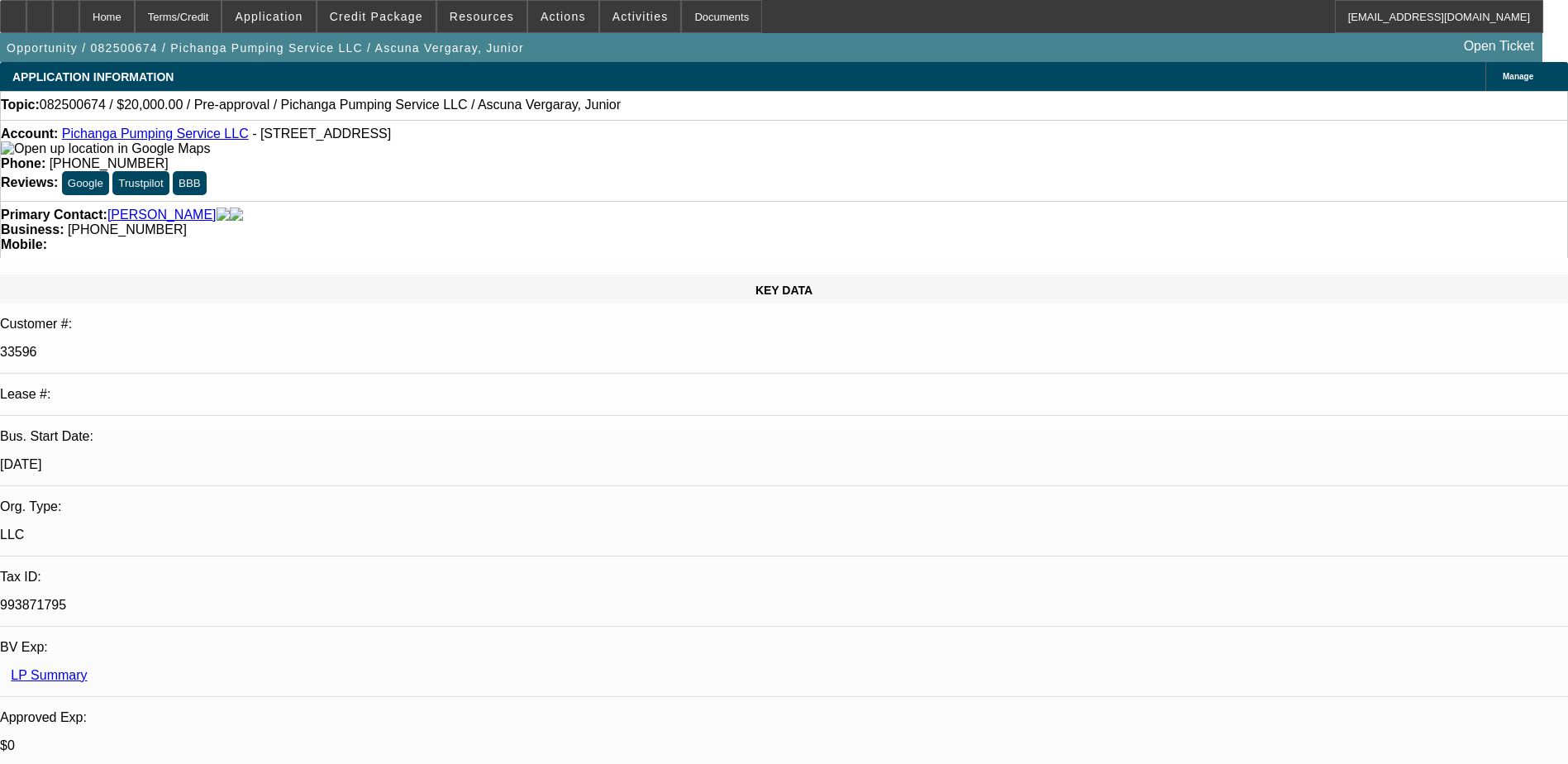
scroll to position [0, 0]
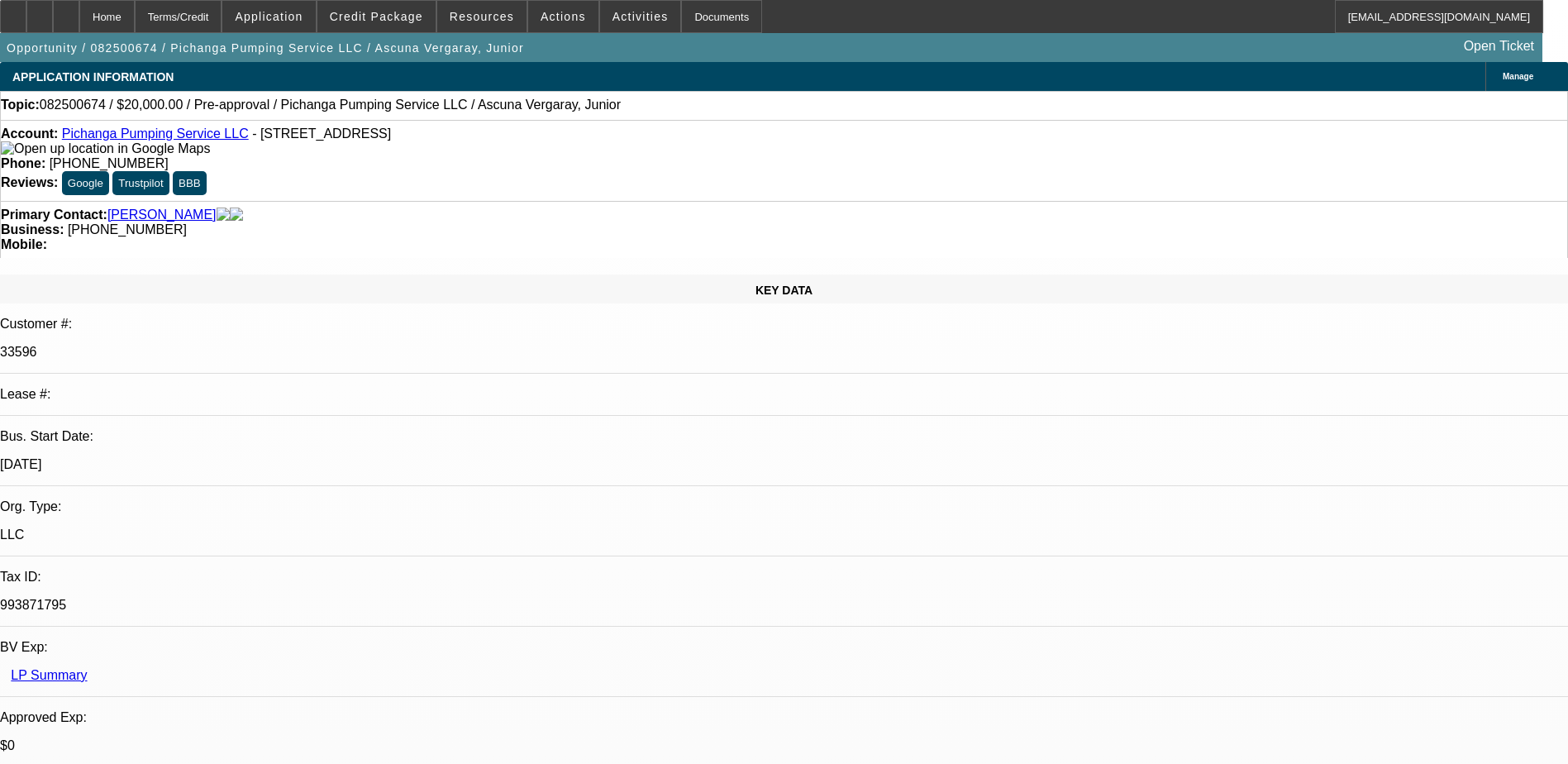
click at [402, 10] on span "Credit Package" at bounding box center [376, 17] width 93 height 13
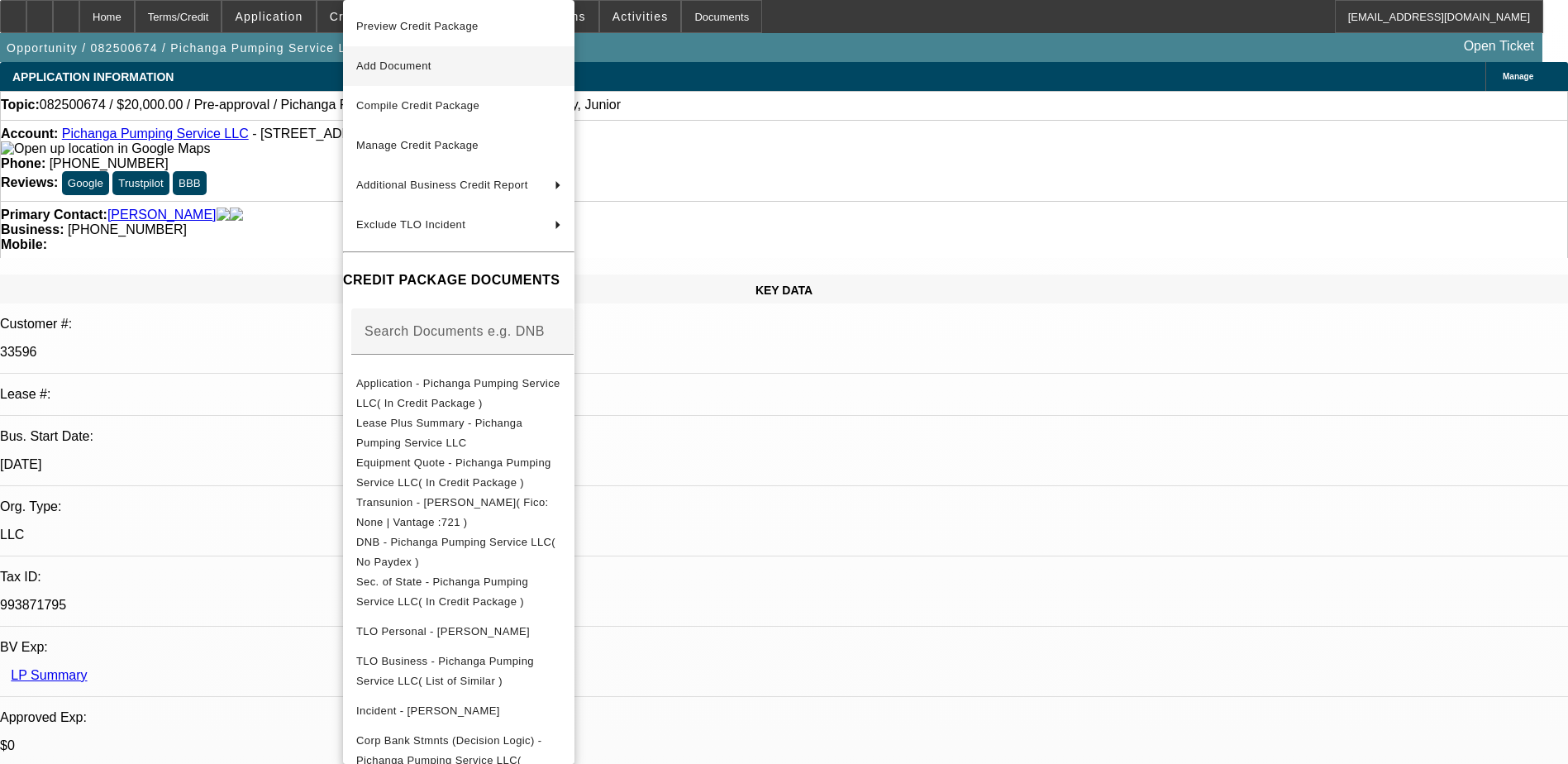
click at [422, 69] on span "Add Document" at bounding box center [393, 65] width 75 height 12
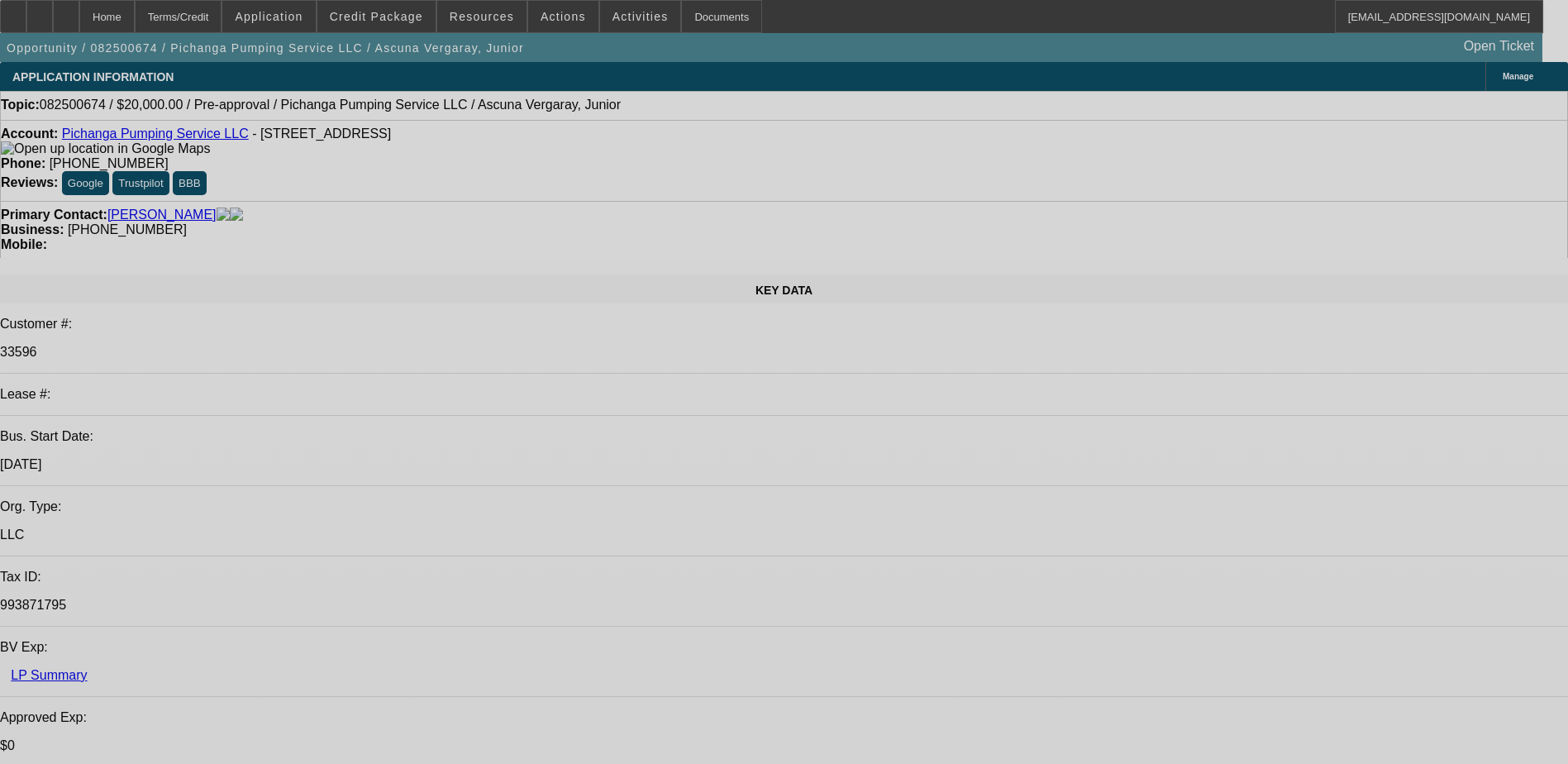
select select "0"
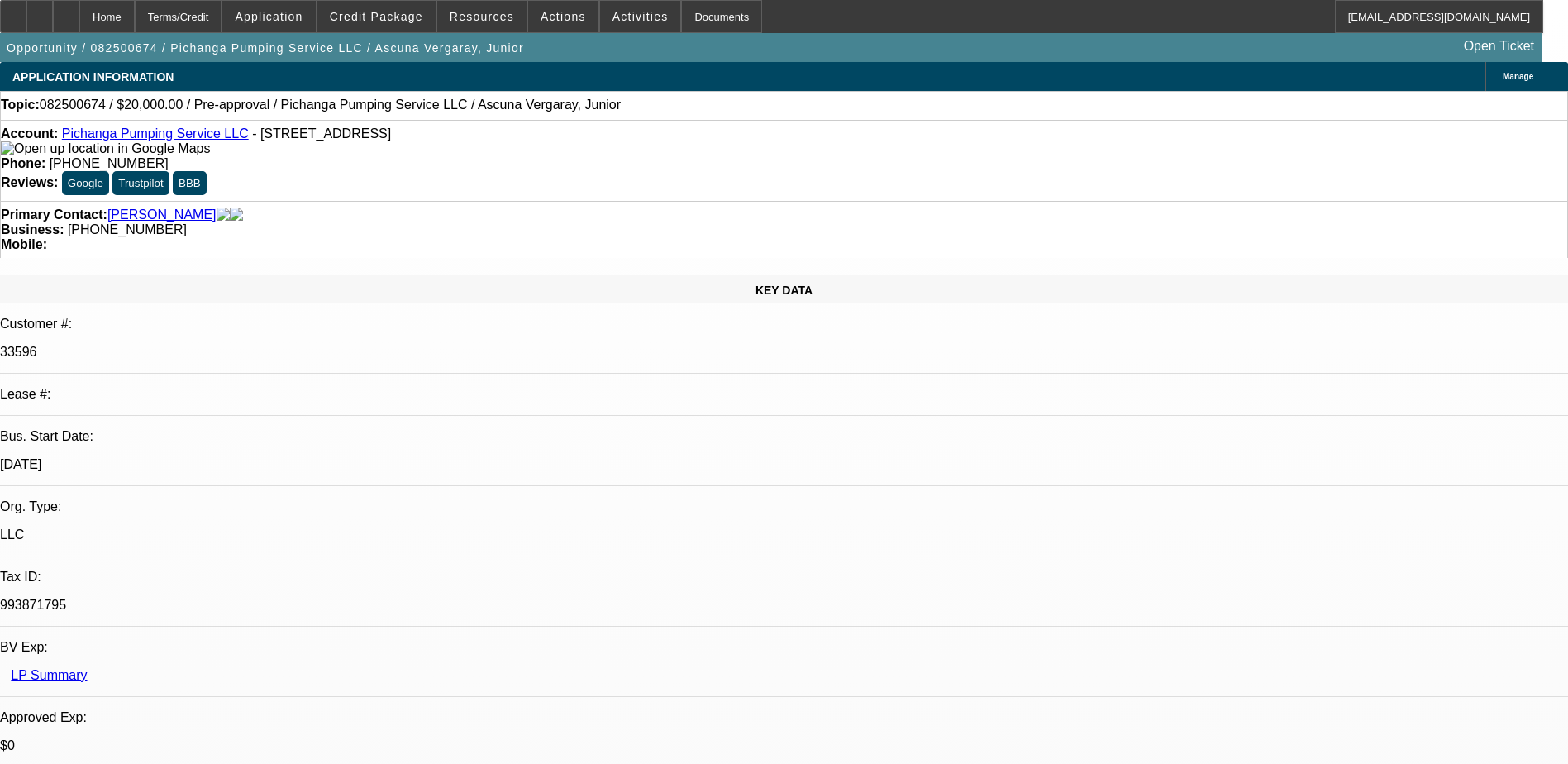
select select "2"
select select "0.1"
select select "4"
click at [375, 14] on span "Credit Package" at bounding box center [376, 17] width 93 height 13
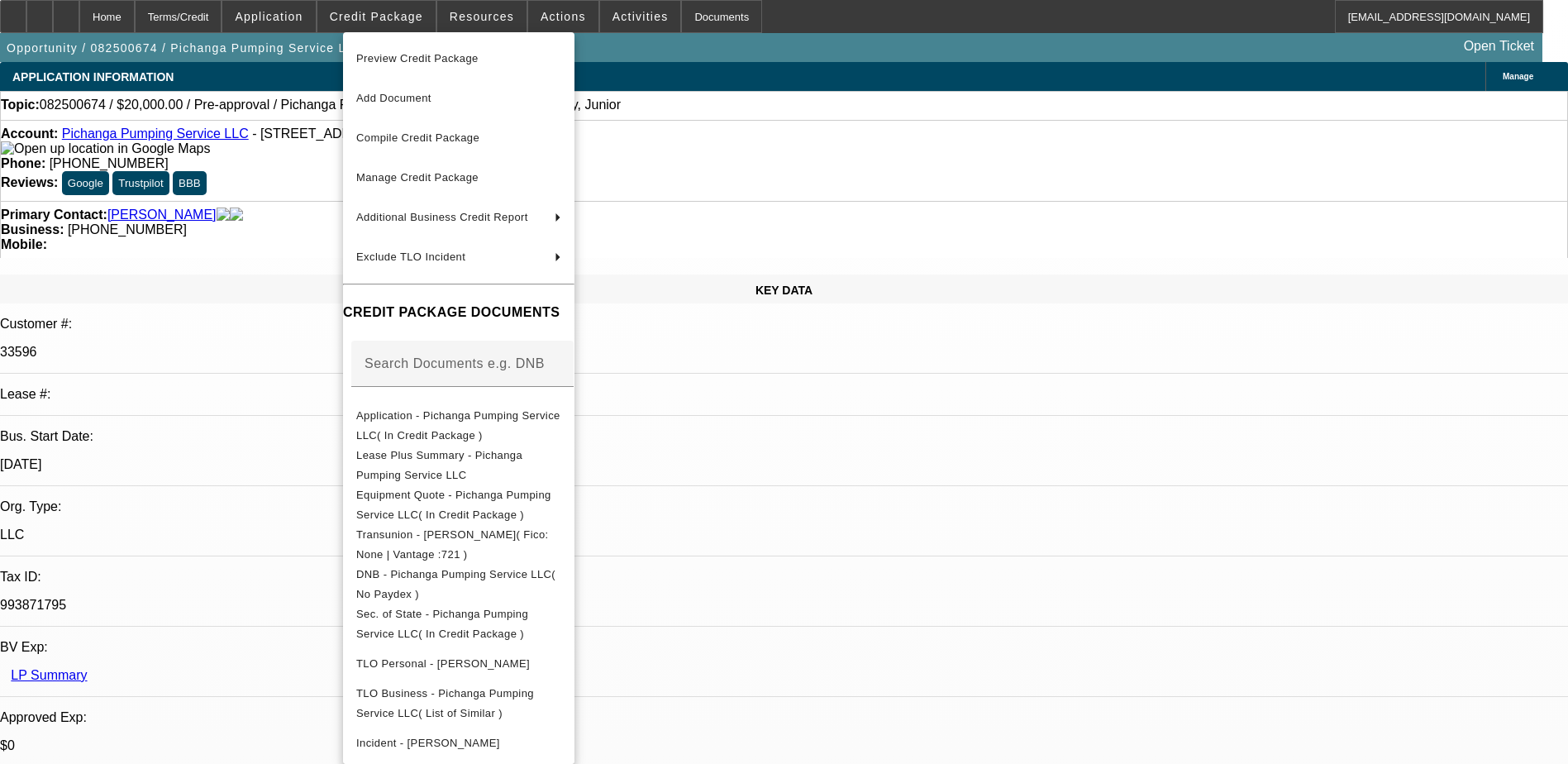
click at [303, 160] on div at bounding box center [784, 382] width 1568 height 764
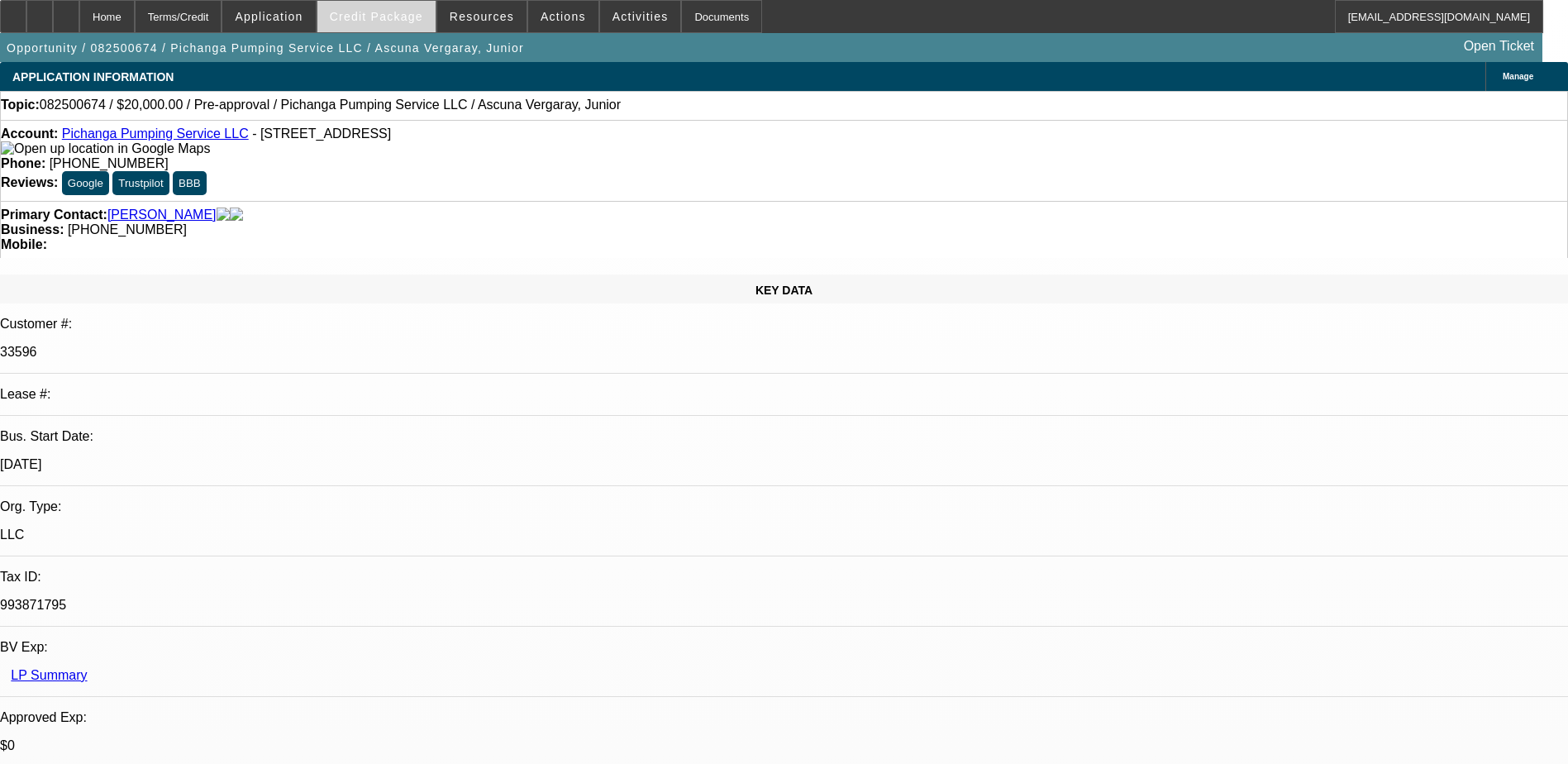
click at [366, 8] on span at bounding box center [376, 17] width 118 height 40
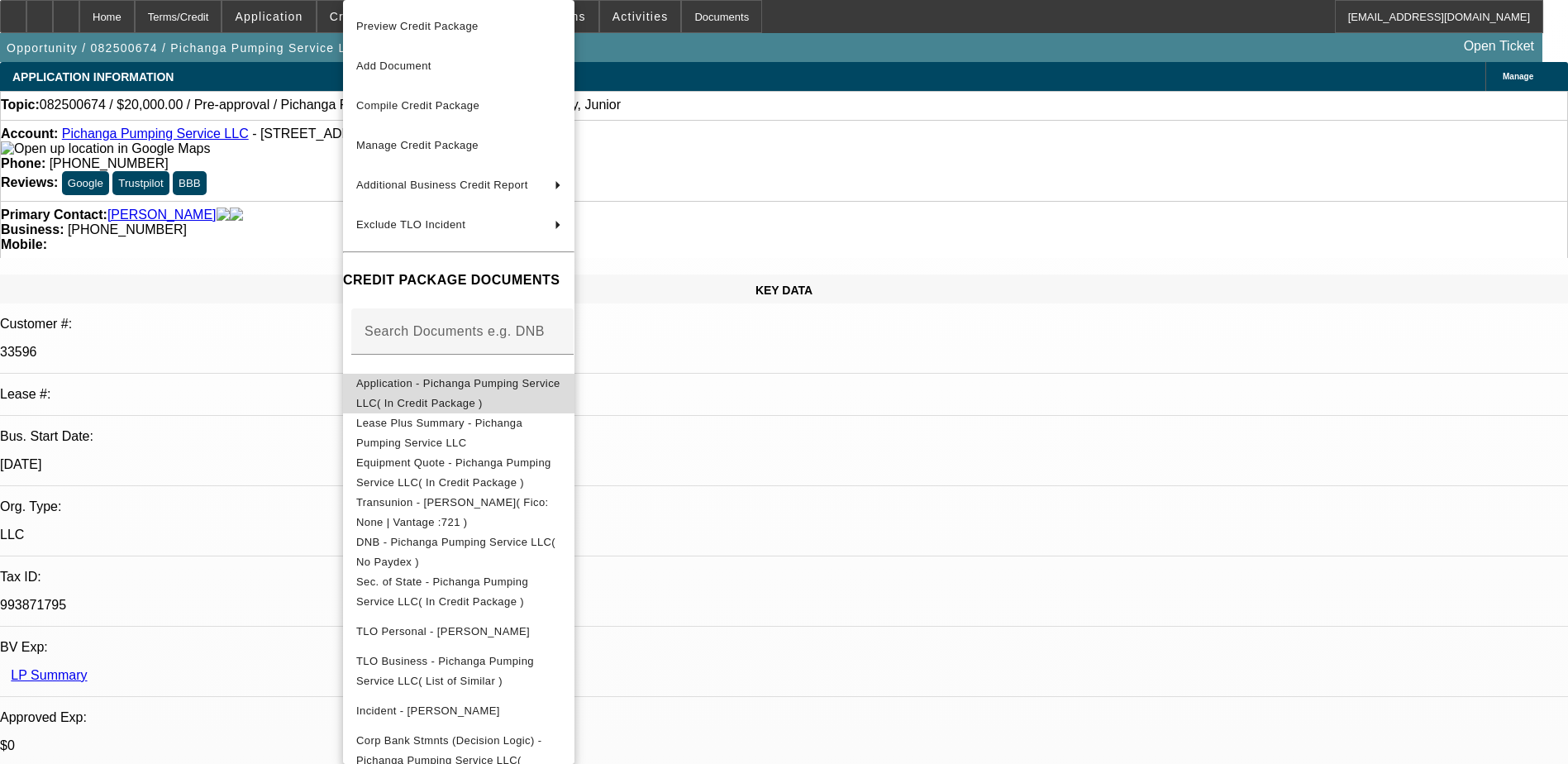
click at [428, 383] on span "Application - Pichanga Pumping Service LLC( In Credit Package )" at bounding box center [458, 393] width 204 height 32
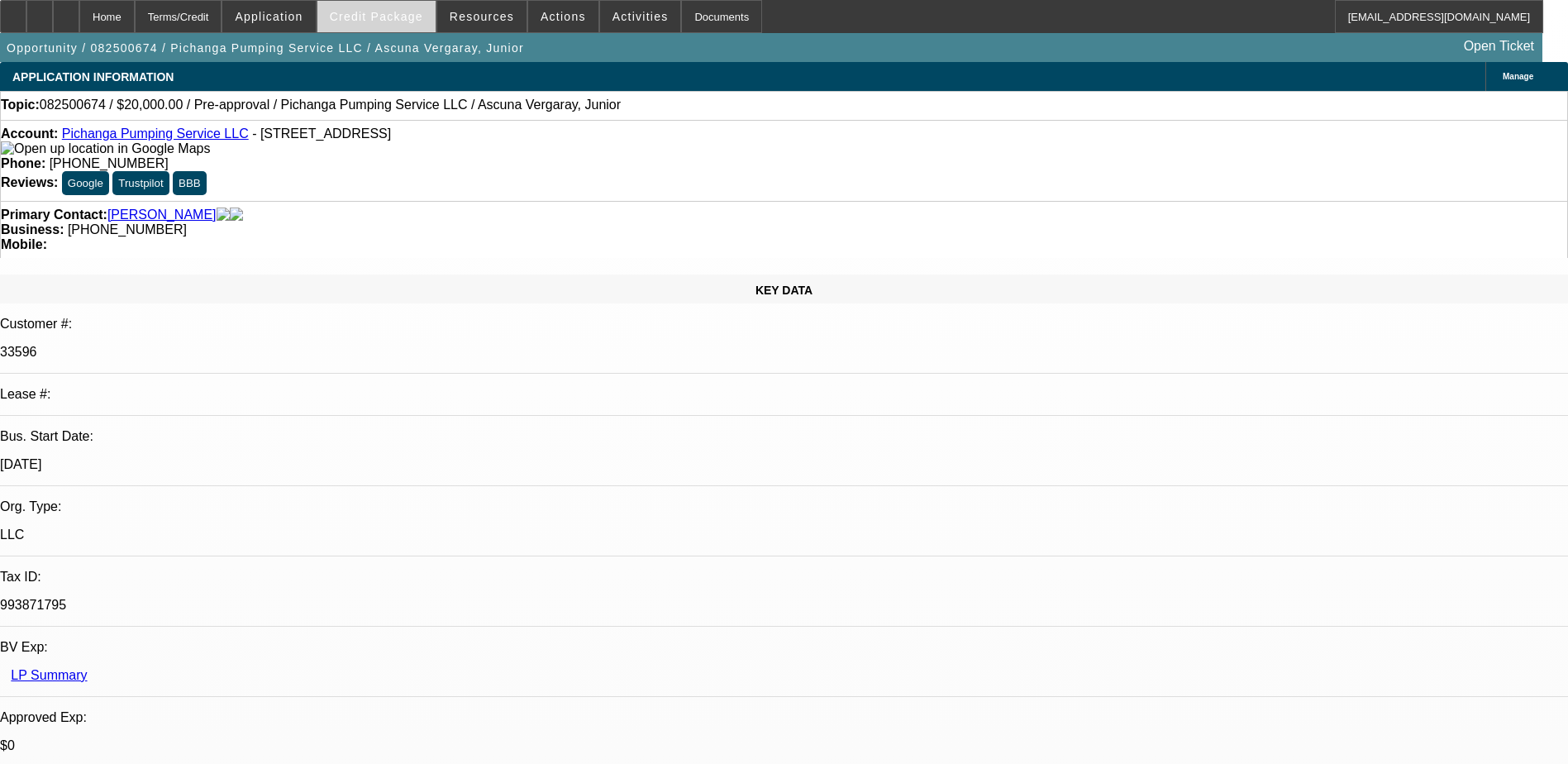
click at [391, 16] on span "Credit Package" at bounding box center [376, 17] width 93 height 13
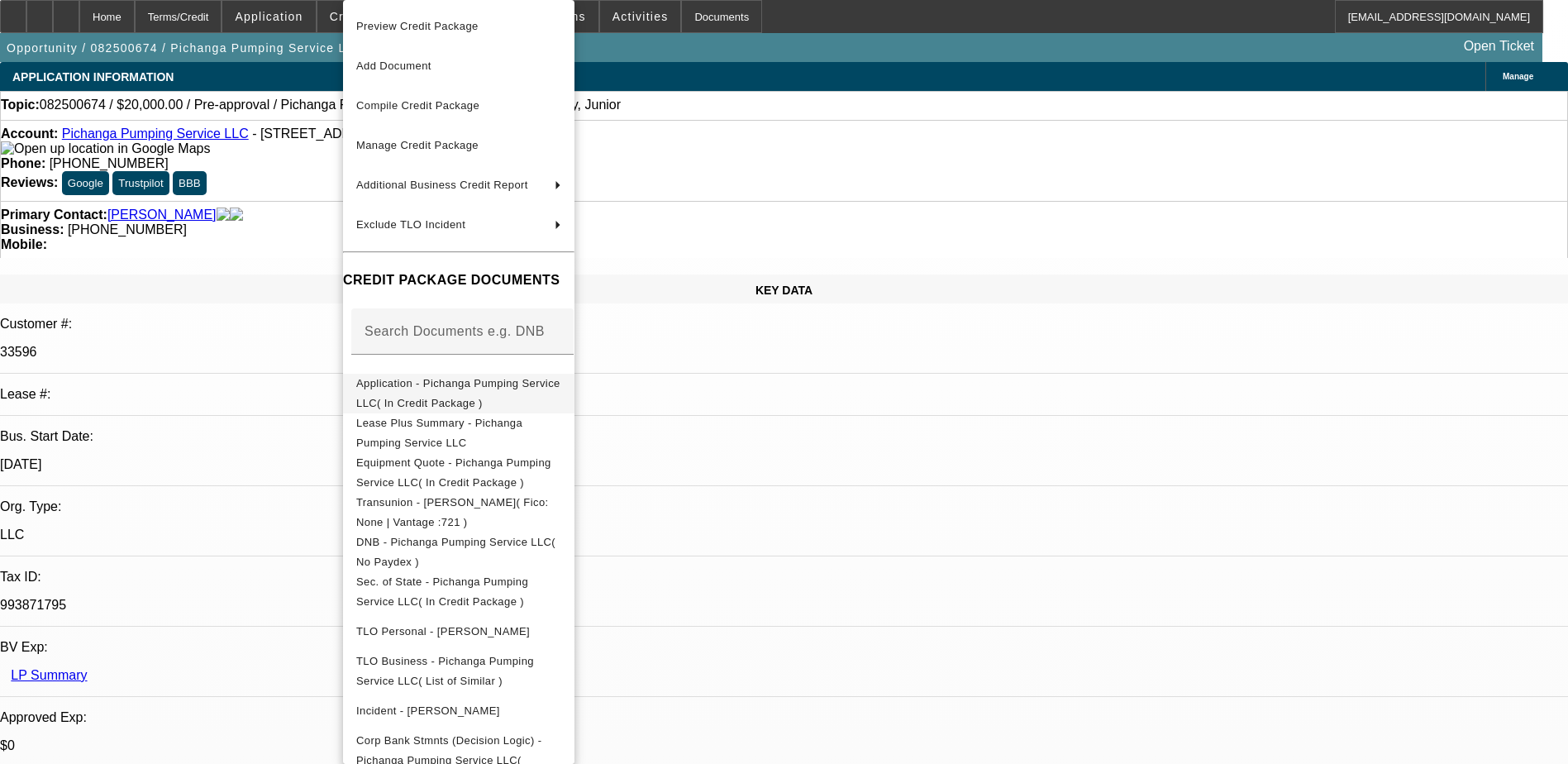
click at [495, 384] on span "Application - Pichanga Pumping Service LLC( In Credit Package )" at bounding box center [458, 393] width 204 height 32
